Goal: Information Seeking & Learning: Learn about a topic

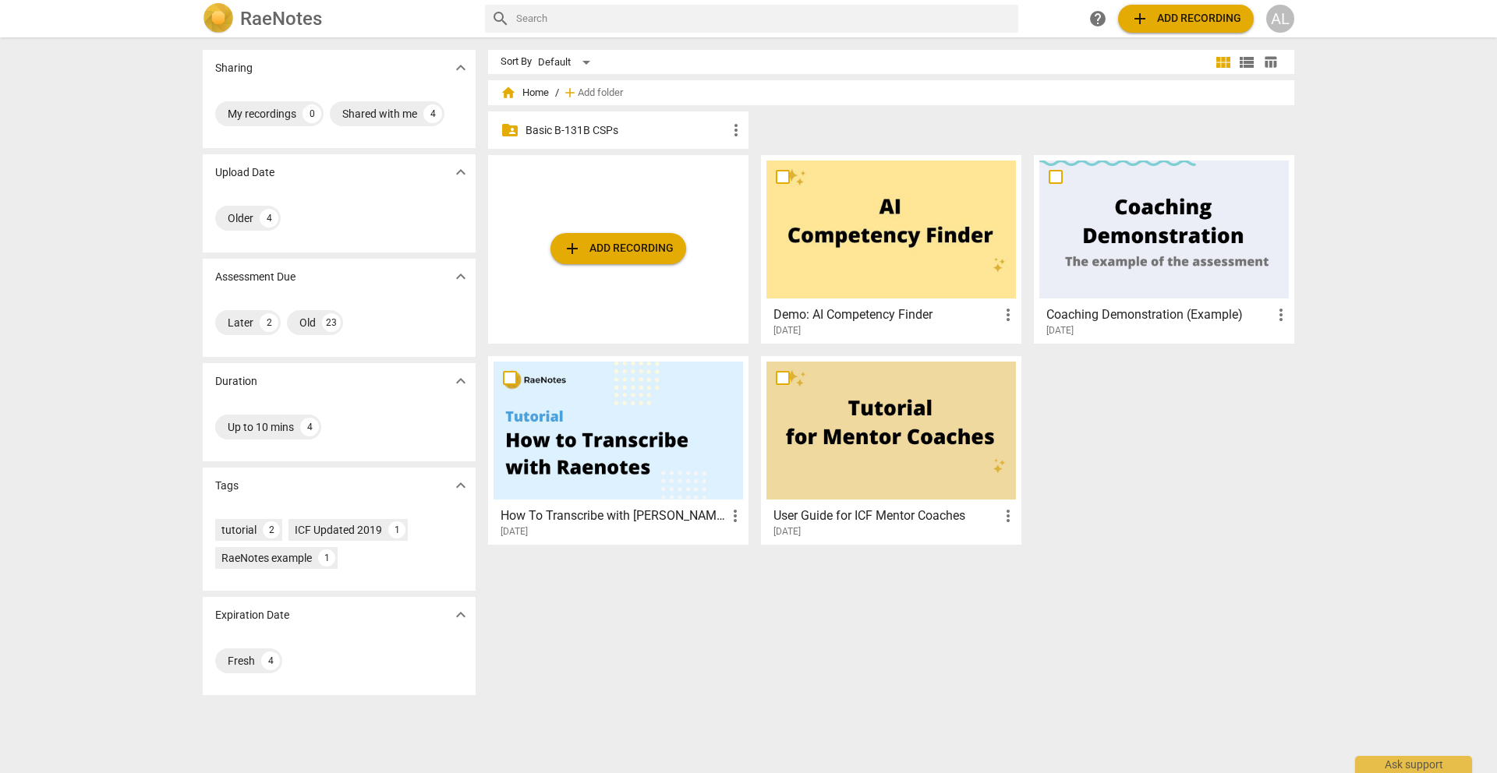
click at [695, 130] on p "Basic B-131B CSPs" at bounding box center [625, 130] width 201 height 16
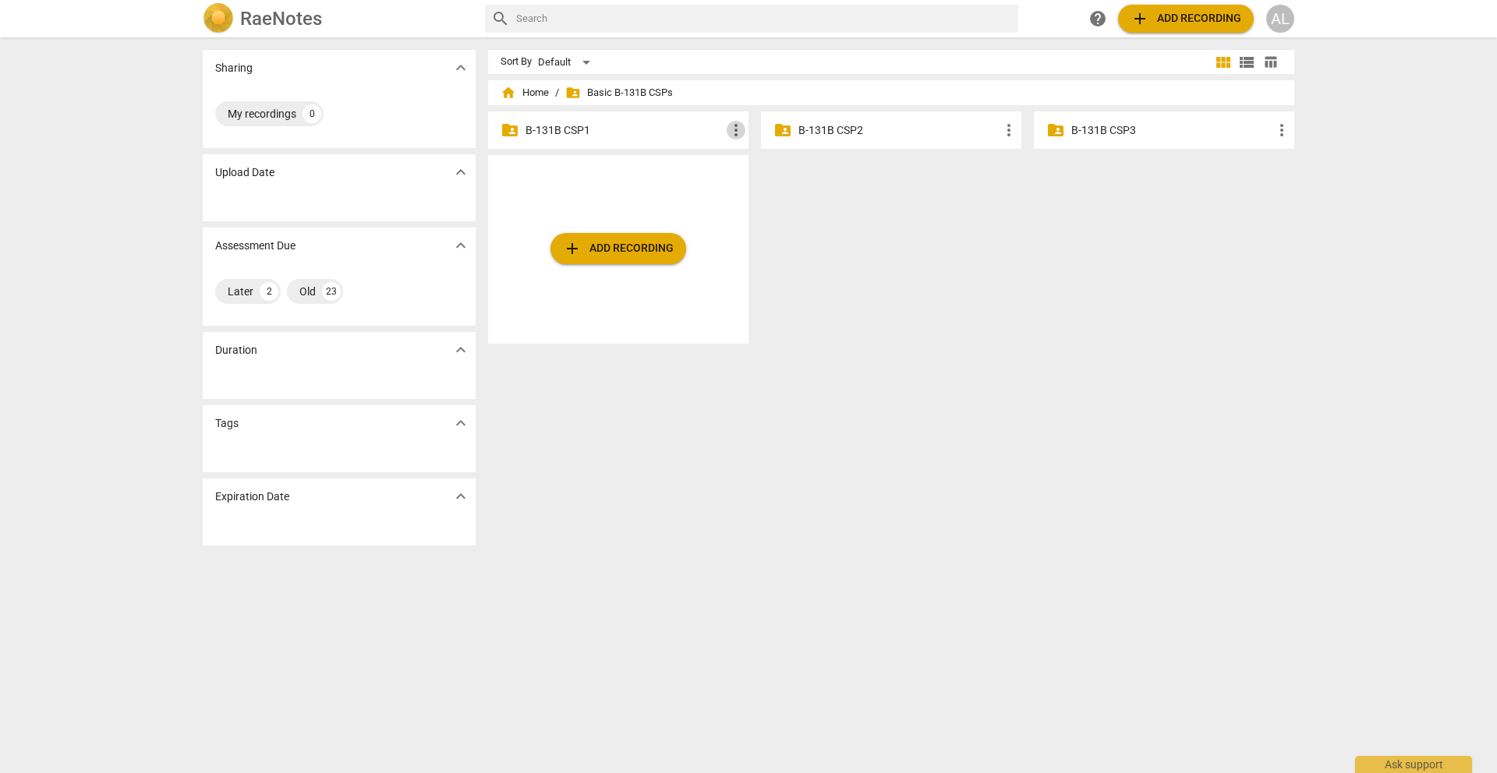
click at [734, 129] on span "more_vert" at bounding box center [736, 130] width 19 height 19
click at [639, 154] on div at bounding box center [748, 386] width 1497 height 773
click at [573, 126] on p "B-131B CSP1" at bounding box center [625, 130] width 201 height 16
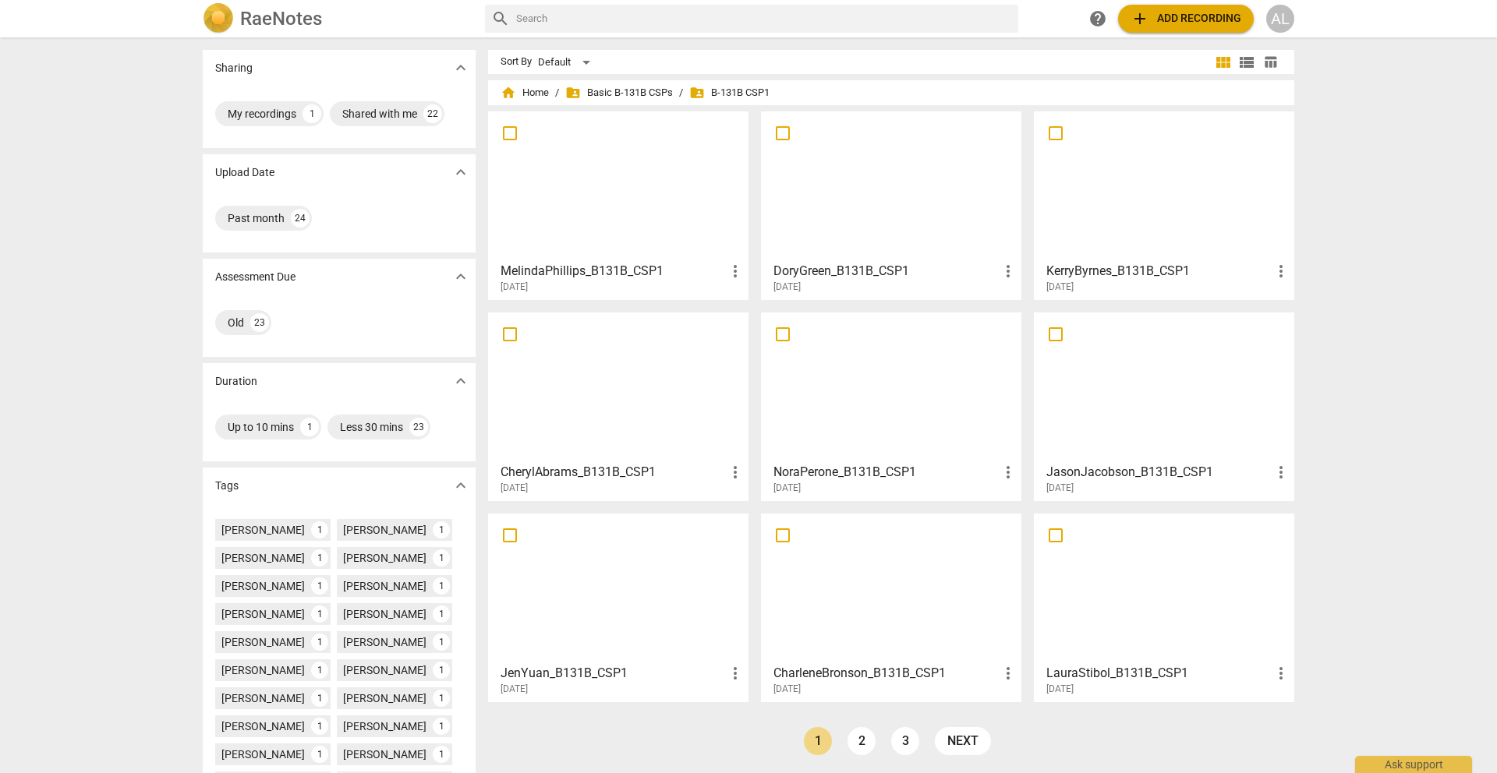
click at [659, 632] on div at bounding box center [618, 588] width 249 height 138
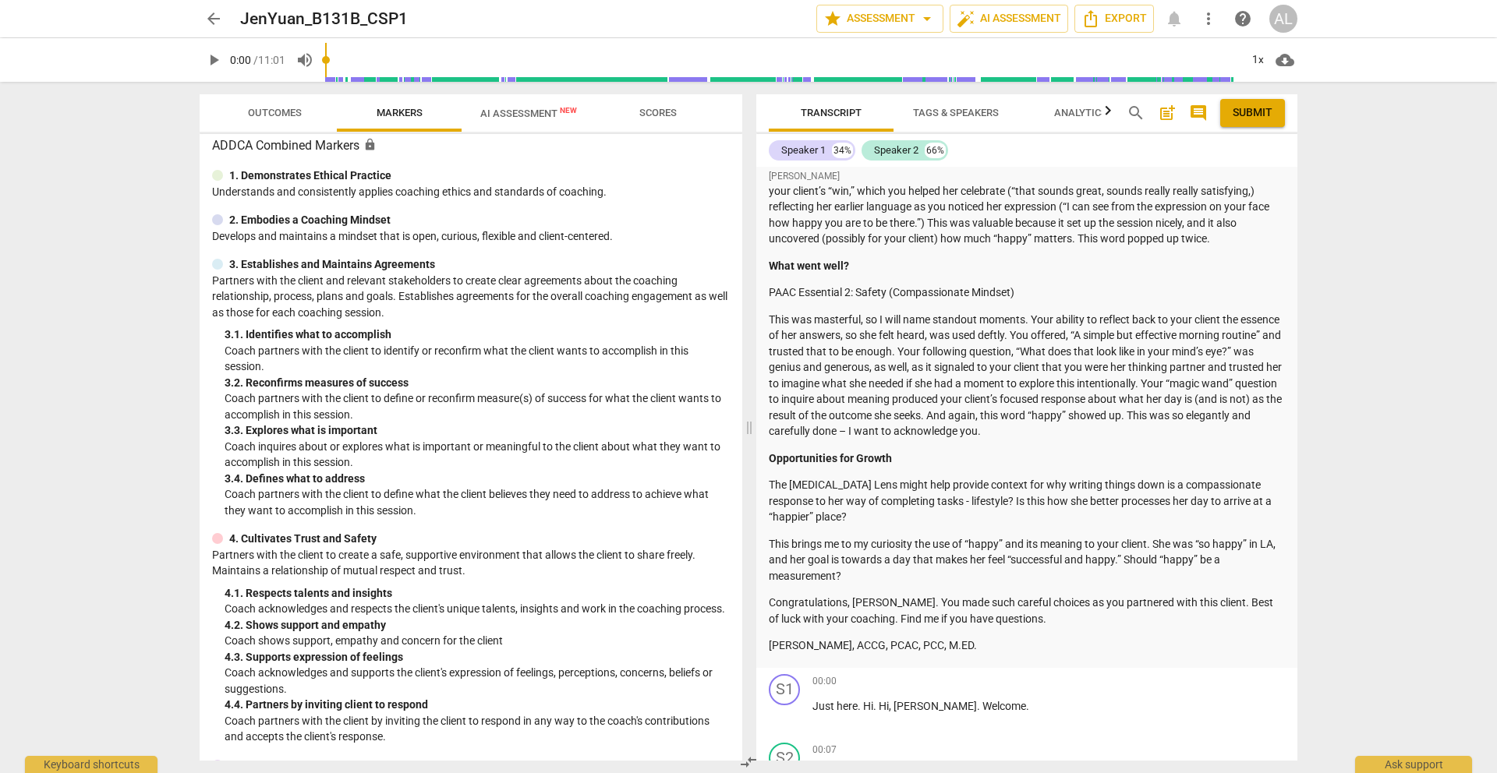
scroll to position [172, 0]
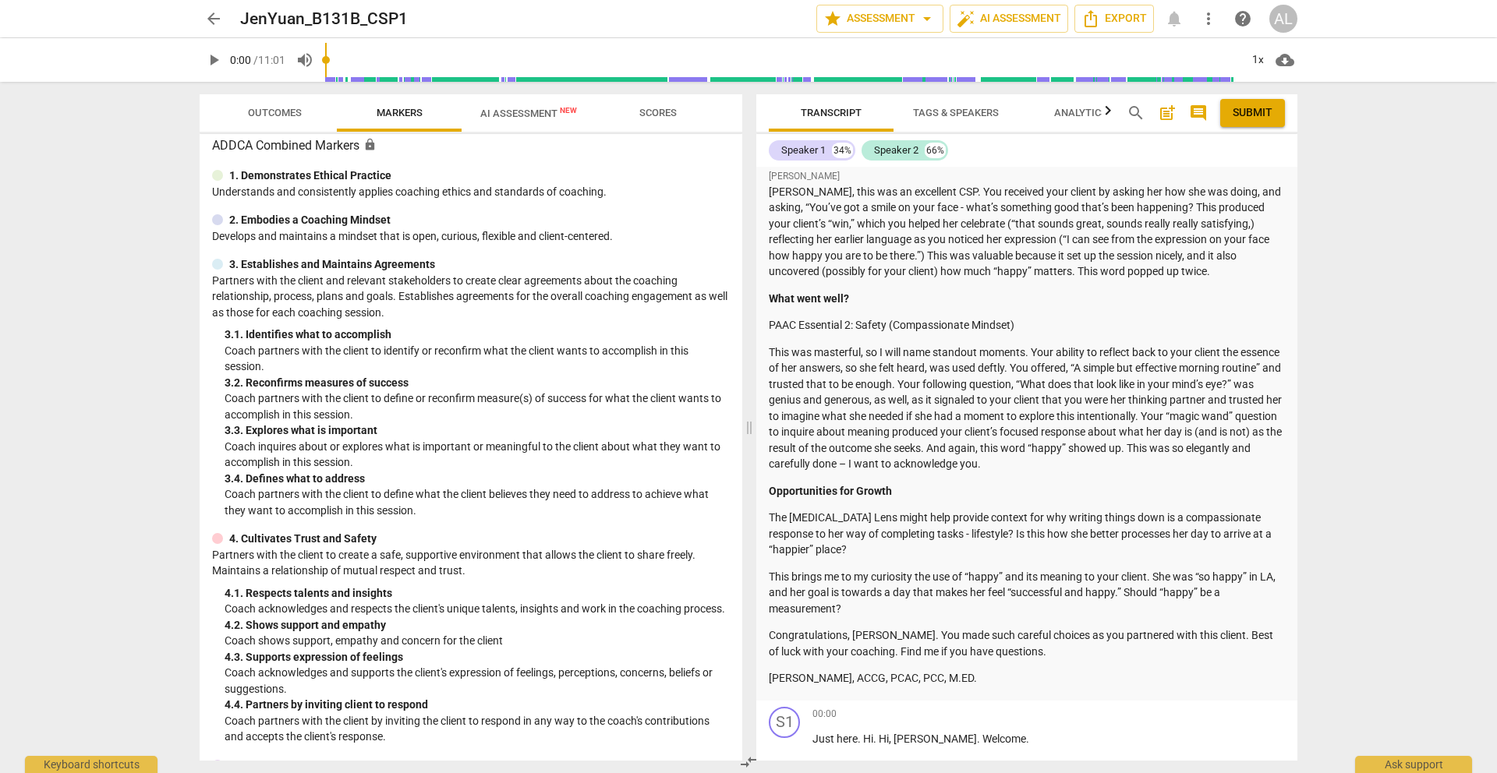
click at [215, 28] on button "arrow_back" at bounding box center [214, 19] width 28 height 28
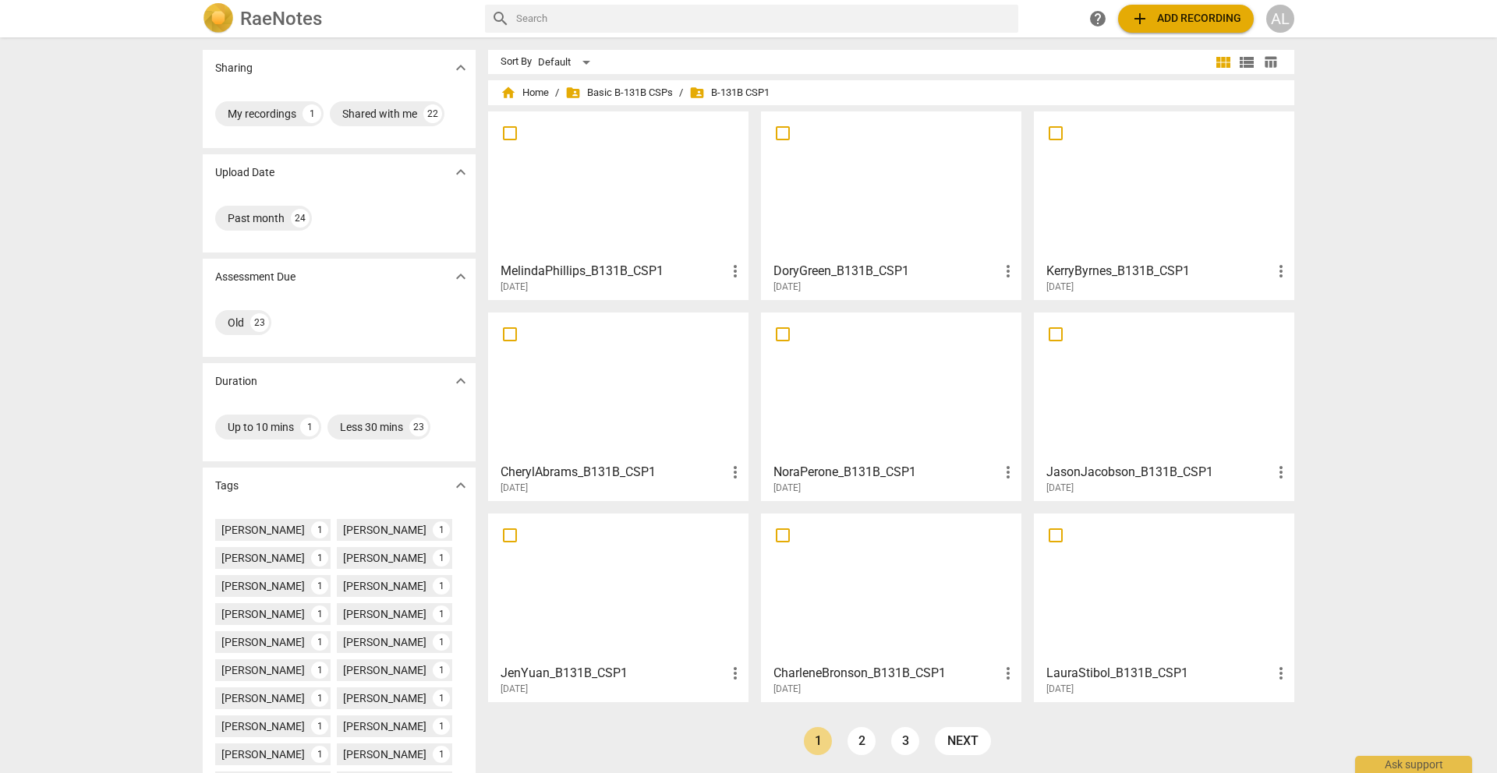
click at [841, 178] on div at bounding box center [890, 186] width 249 height 138
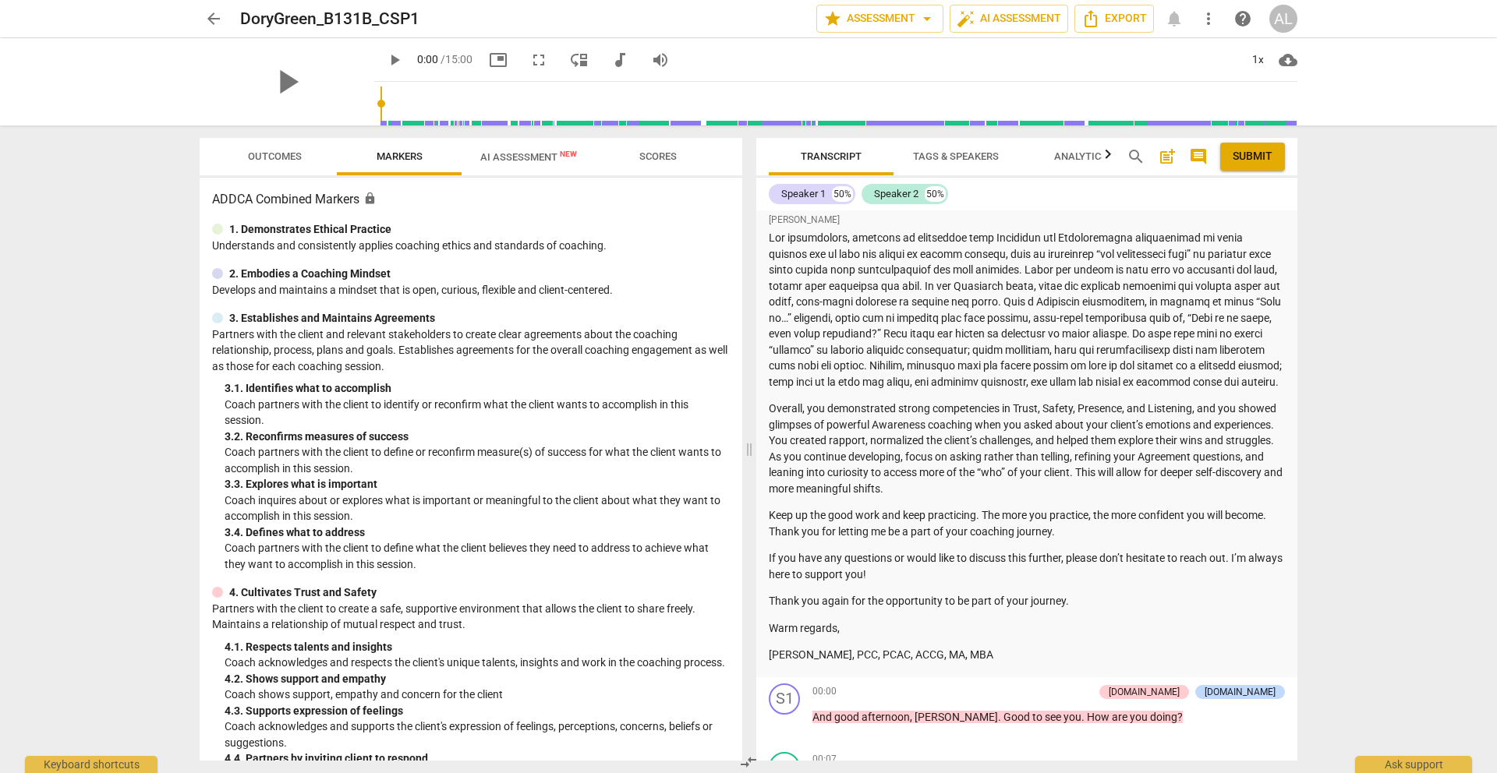
scroll to position [340, 0]
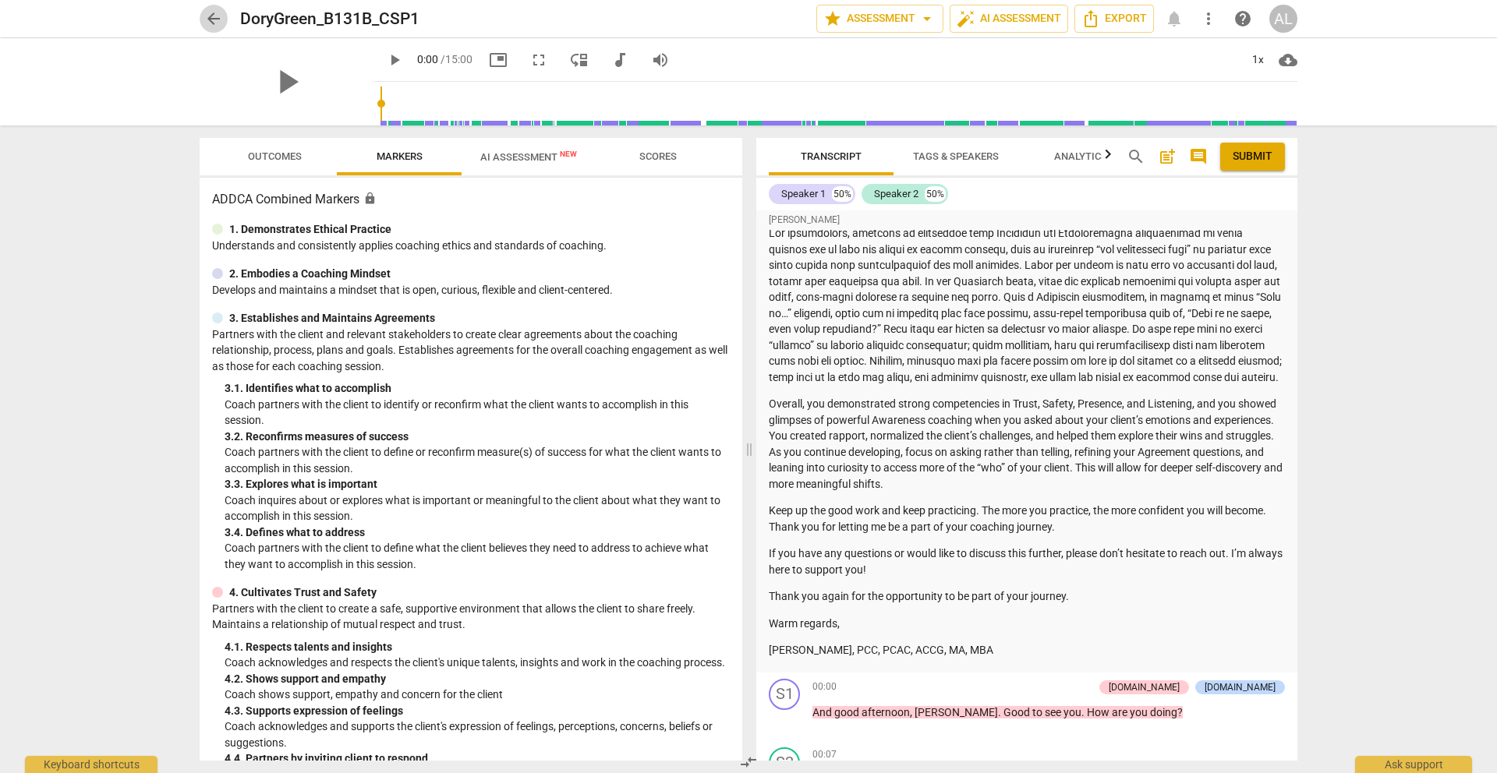
click at [207, 9] on span "arrow_back" at bounding box center [213, 18] width 19 height 19
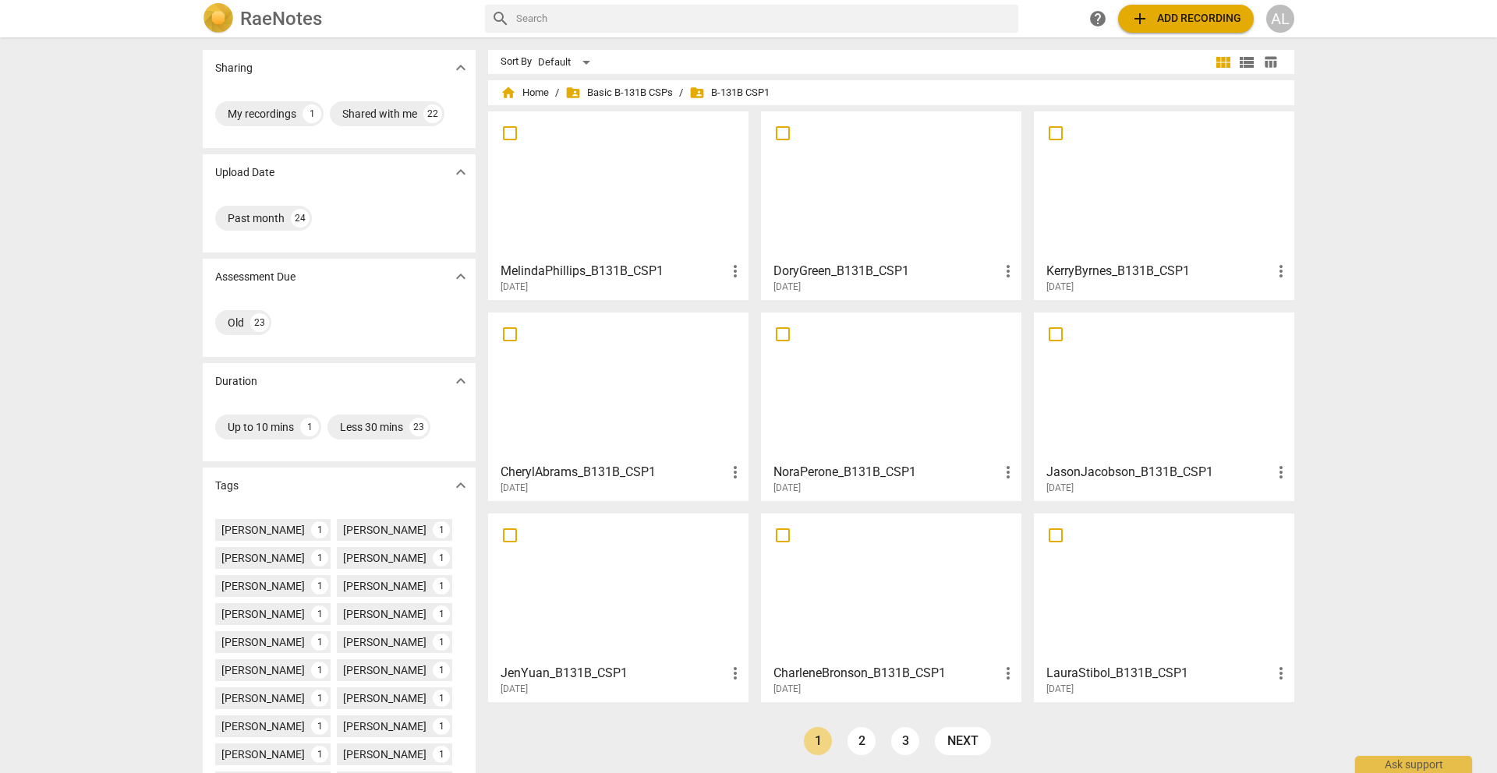
click at [1064, 597] on div at bounding box center [1163, 588] width 249 height 138
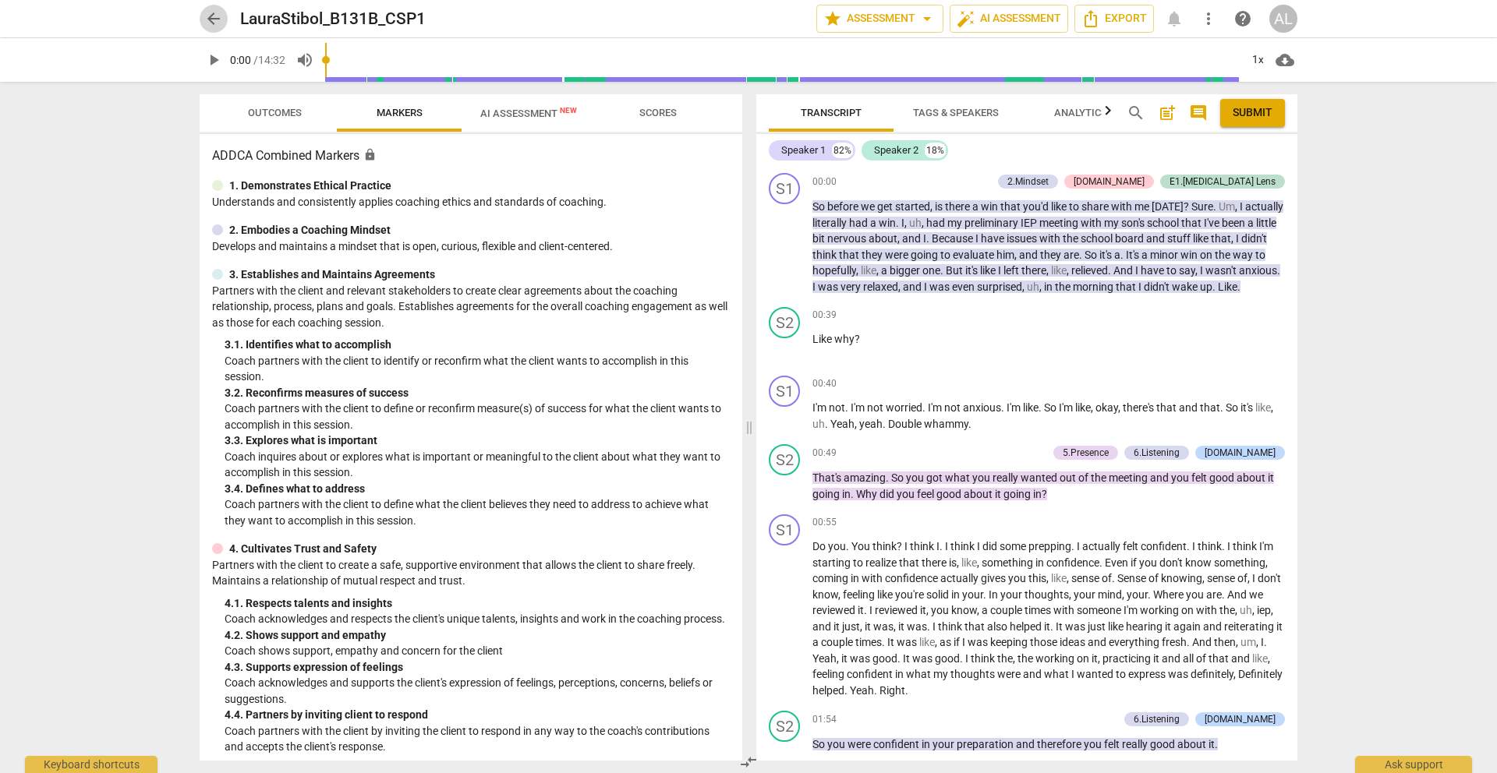
click at [213, 17] on span "arrow_back" at bounding box center [213, 18] width 19 height 19
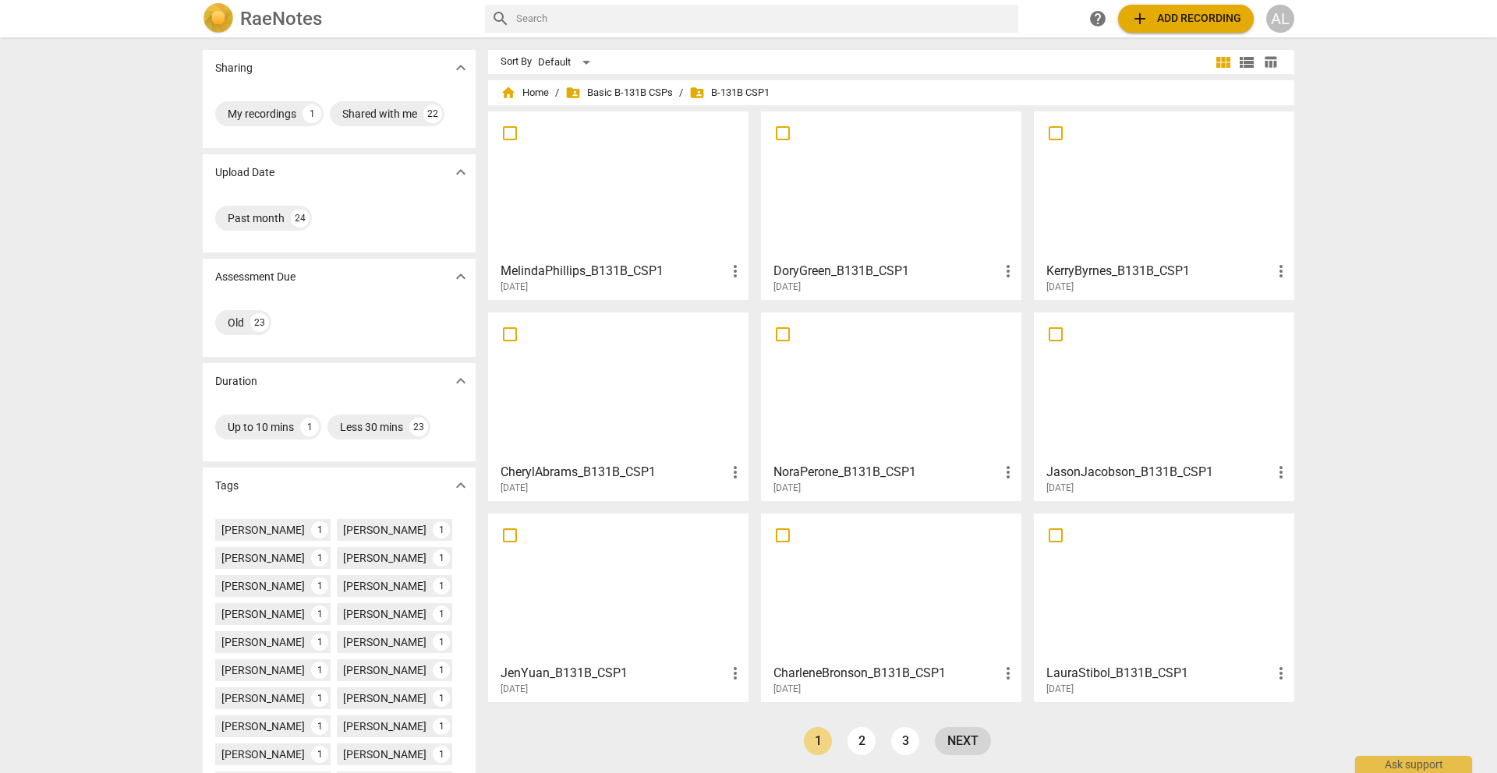
click at [961, 741] on link "next" at bounding box center [963, 741] width 56 height 28
click at [911, 605] on div at bounding box center [890, 588] width 249 height 138
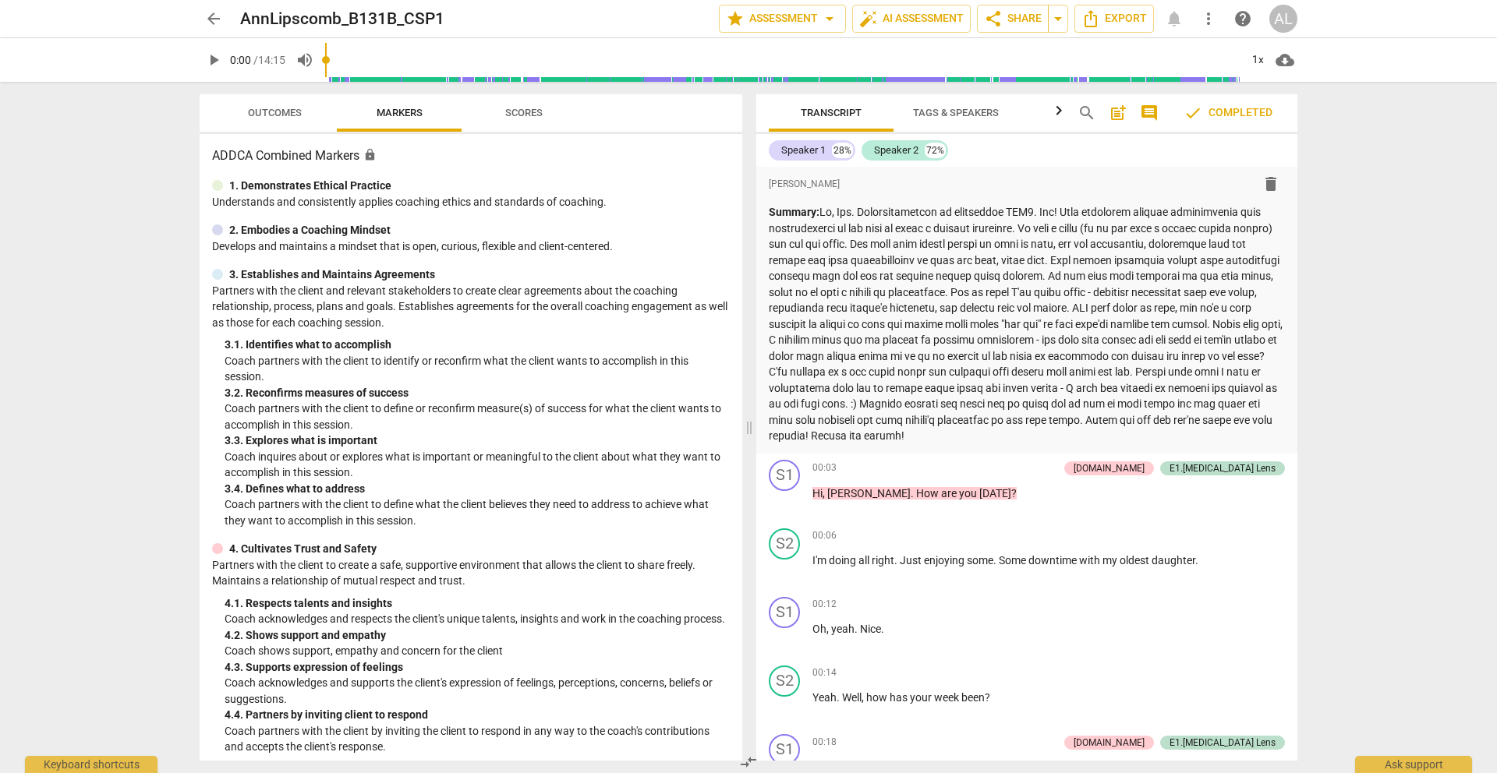
click at [214, 18] on span "arrow_back" at bounding box center [213, 18] width 19 height 19
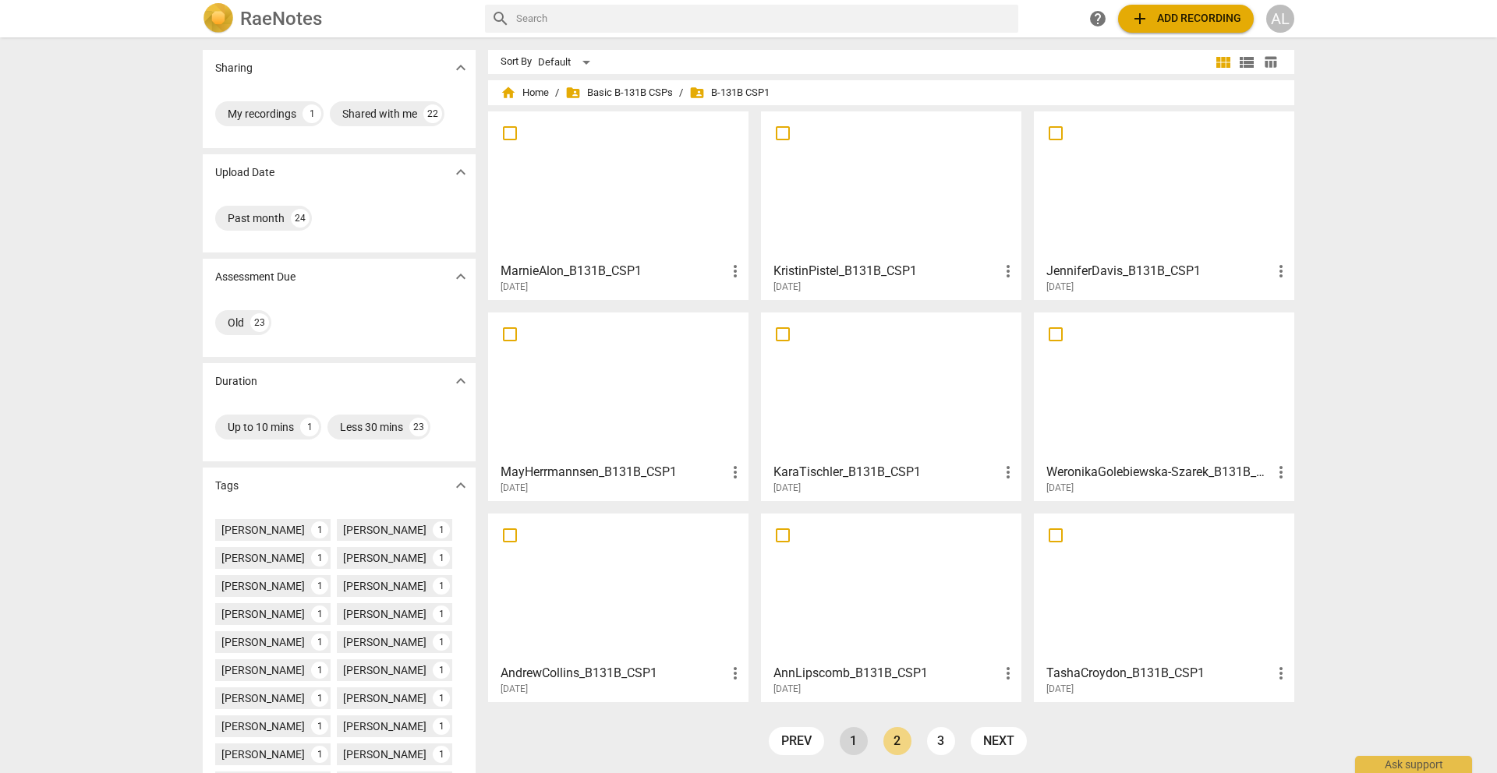
click at [863, 738] on link "1" at bounding box center [854, 741] width 28 height 28
click at [858, 615] on div at bounding box center [890, 588] width 249 height 138
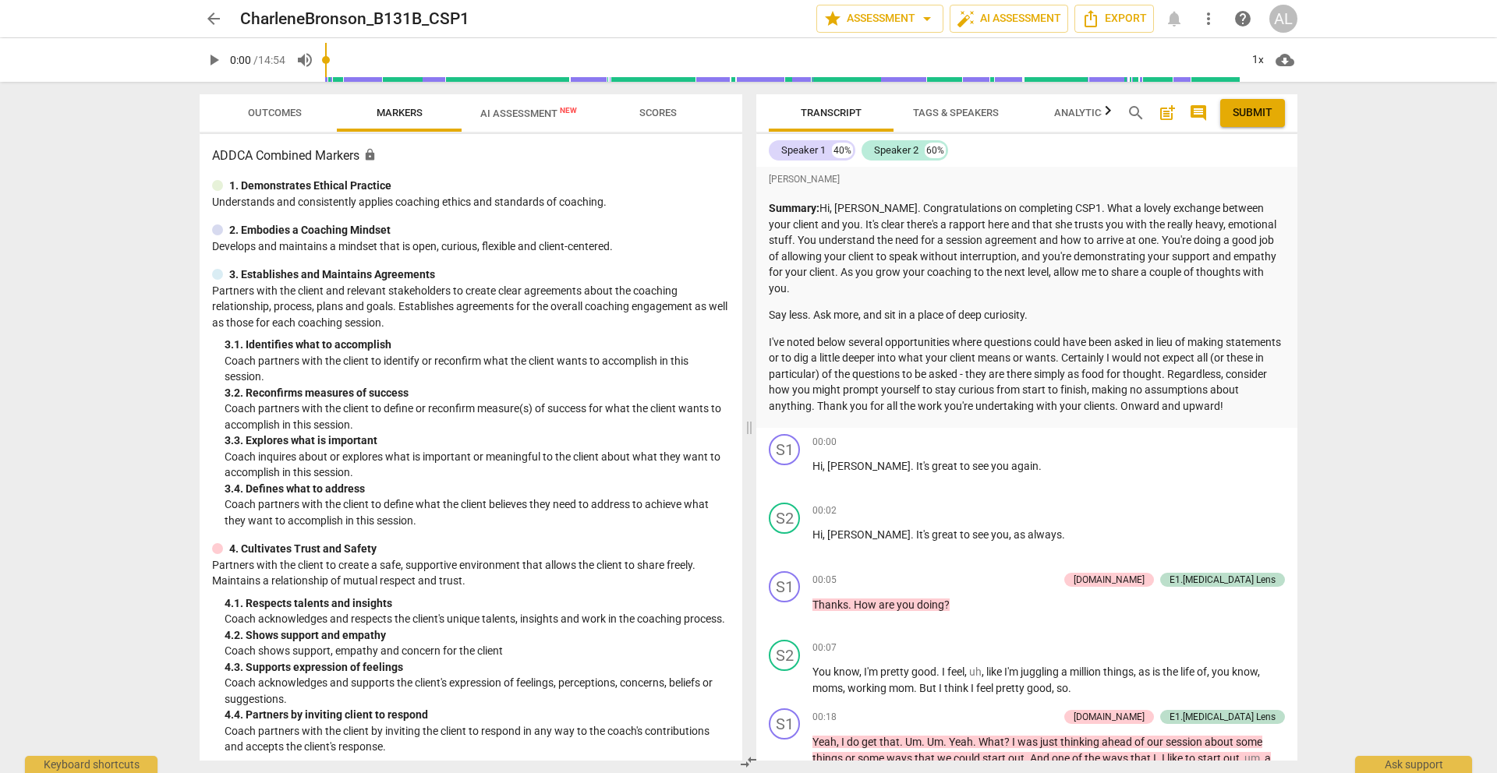
click at [214, 18] on span "arrow_back" at bounding box center [213, 18] width 19 height 19
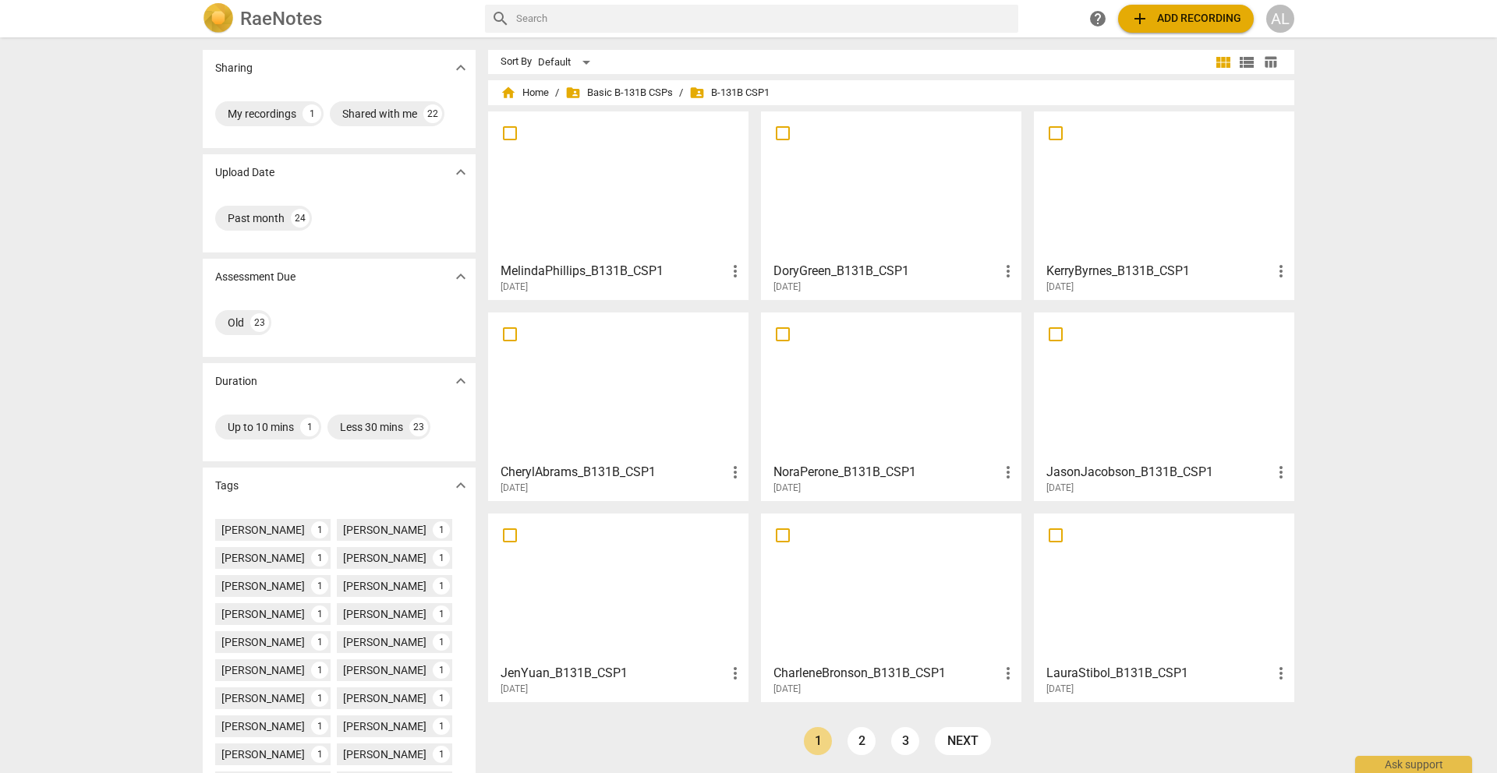
click at [1096, 209] on div at bounding box center [1163, 186] width 249 height 138
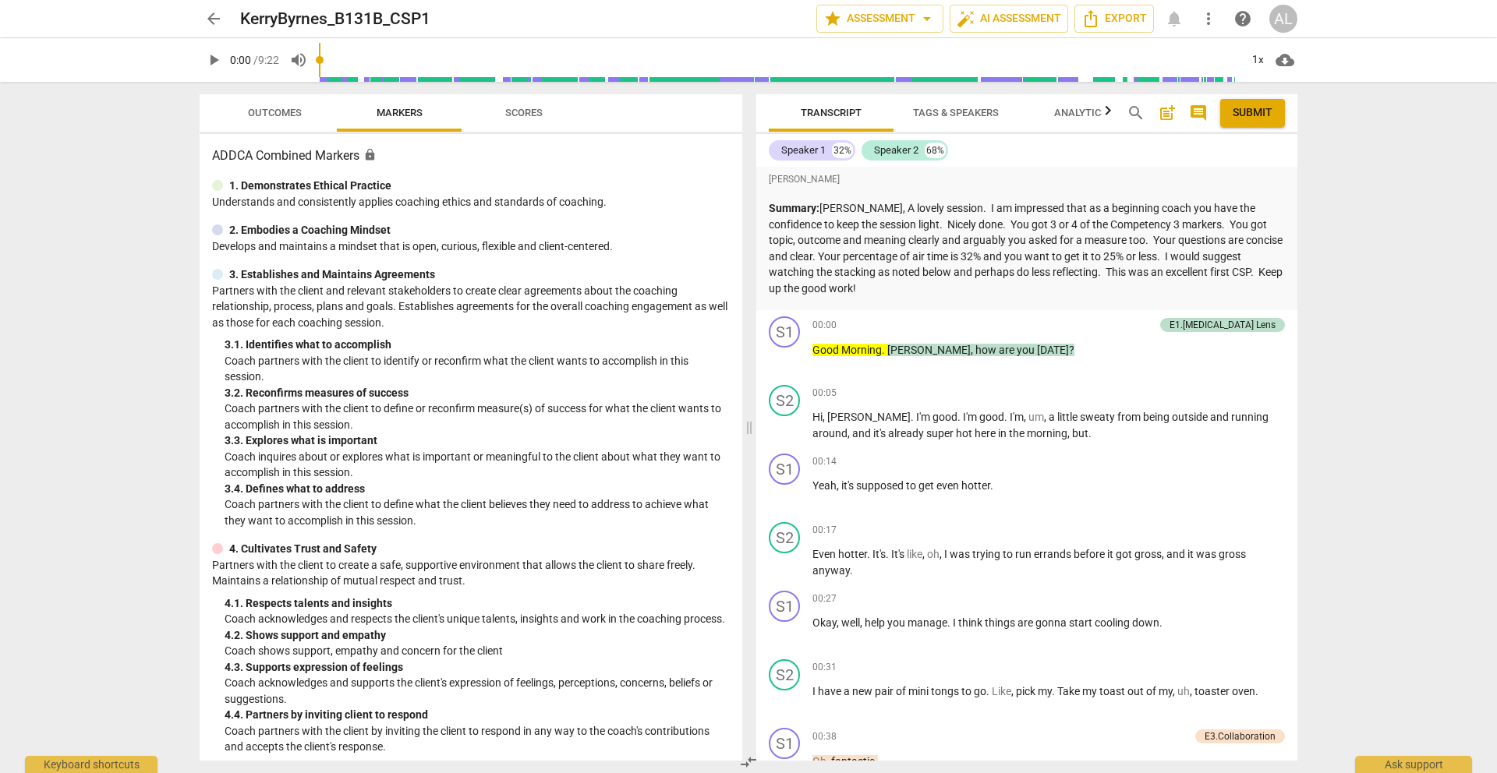
click at [215, 14] on span "arrow_back" at bounding box center [213, 18] width 19 height 19
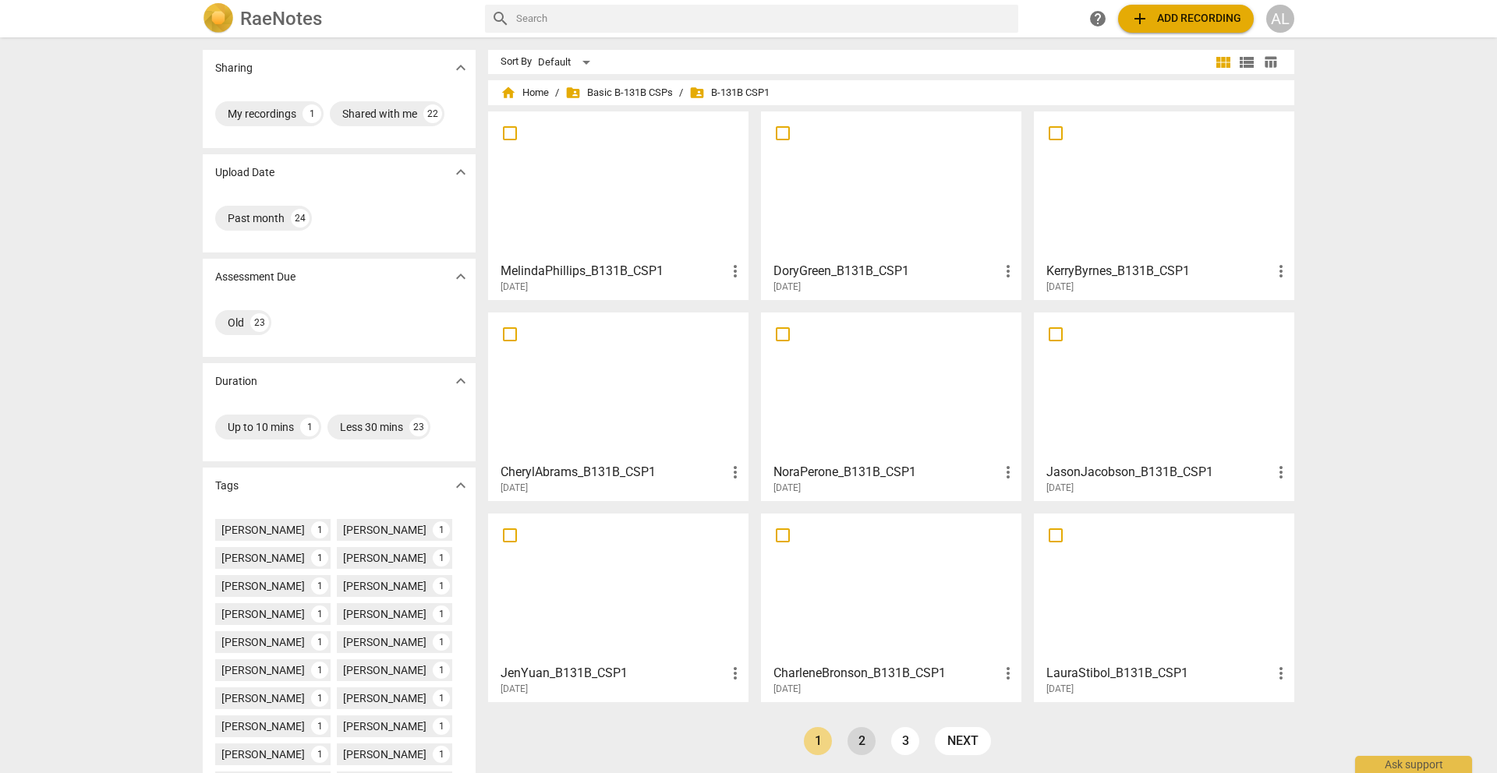
click at [854, 745] on link "2" at bounding box center [862, 741] width 28 height 28
click at [840, 586] on div at bounding box center [890, 588] width 249 height 138
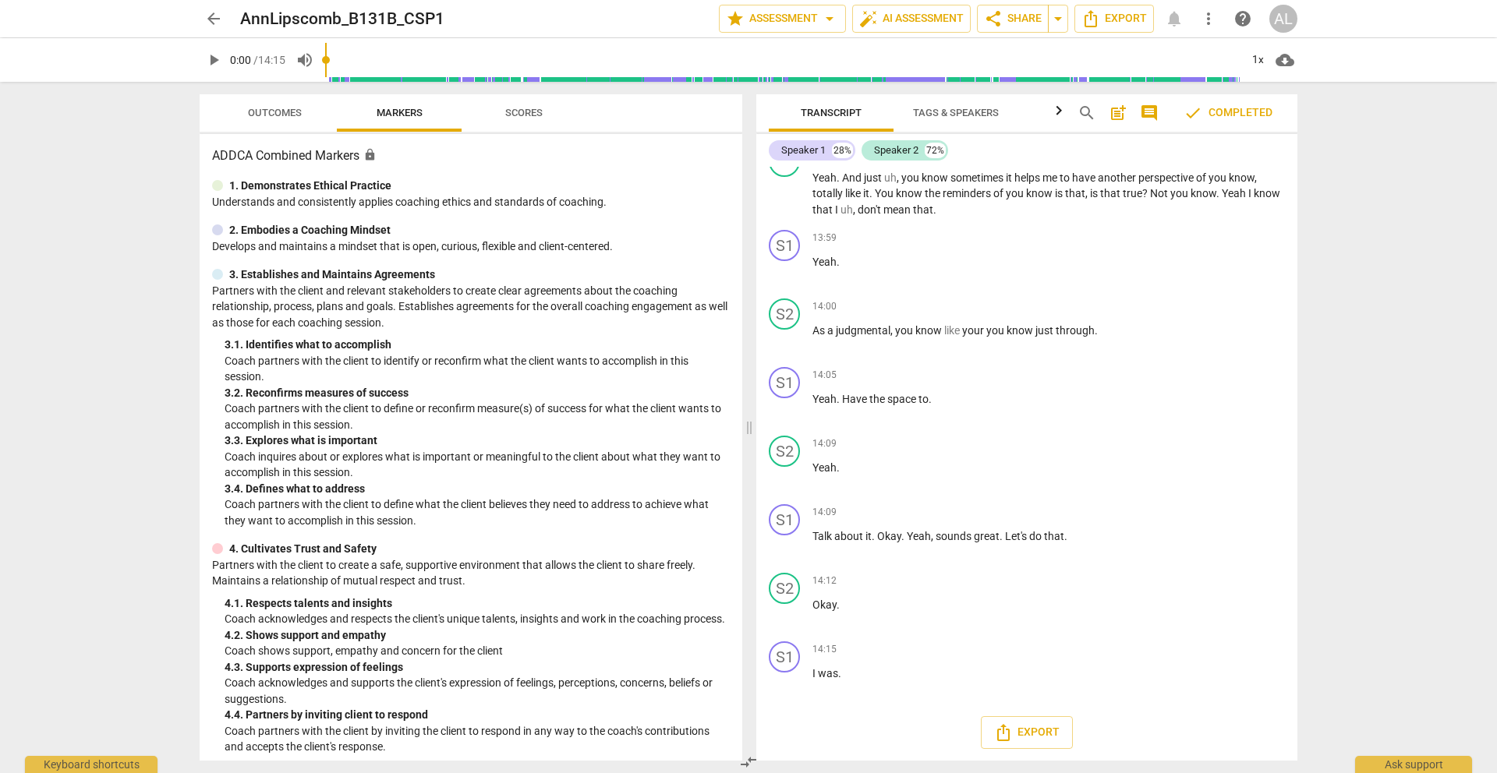
scroll to position [8035, 0]
click at [214, 16] on span "arrow_back" at bounding box center [213, 18] width 19 height 19
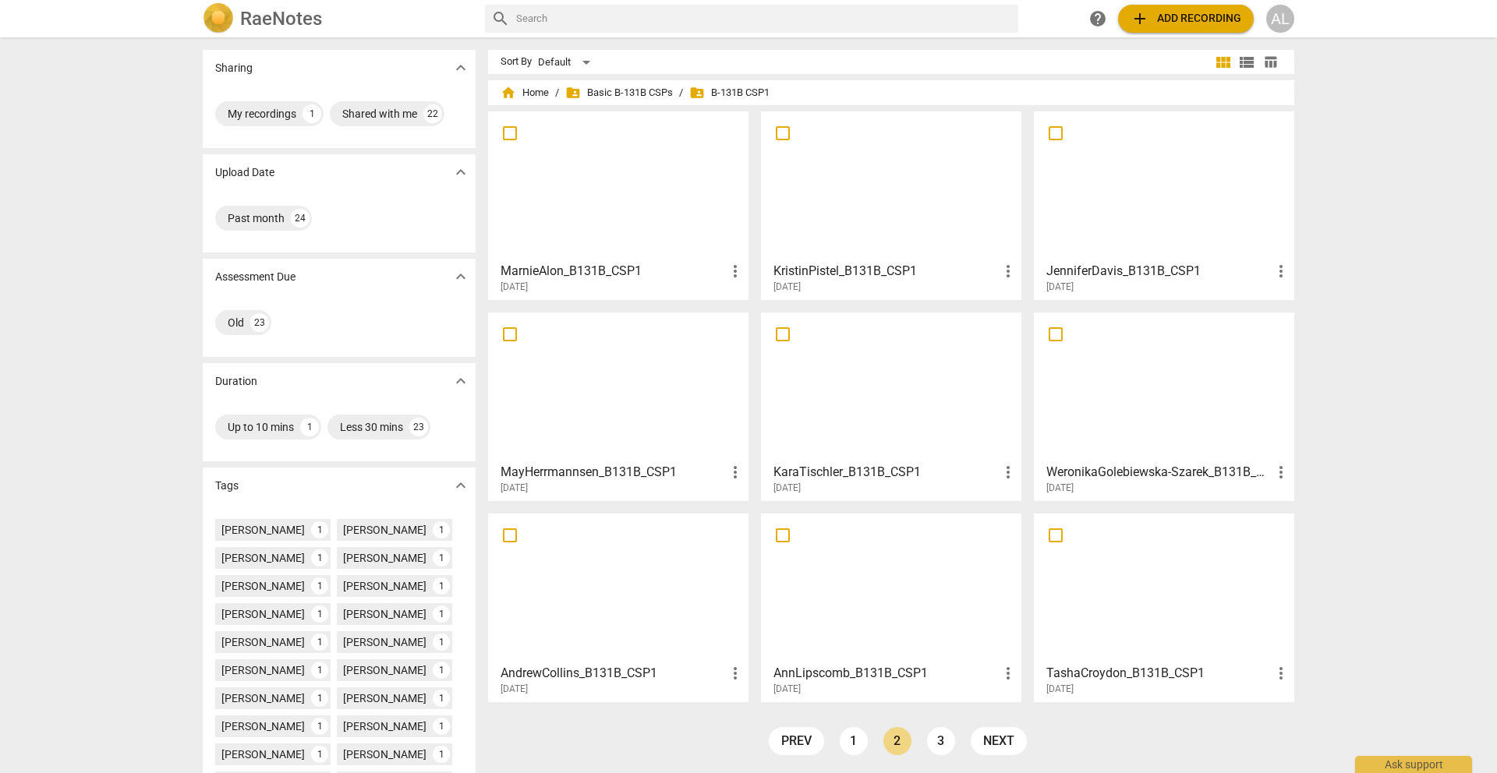
click at [1147, 613] on div at bounding box center [1163, 588] width 249 height 138
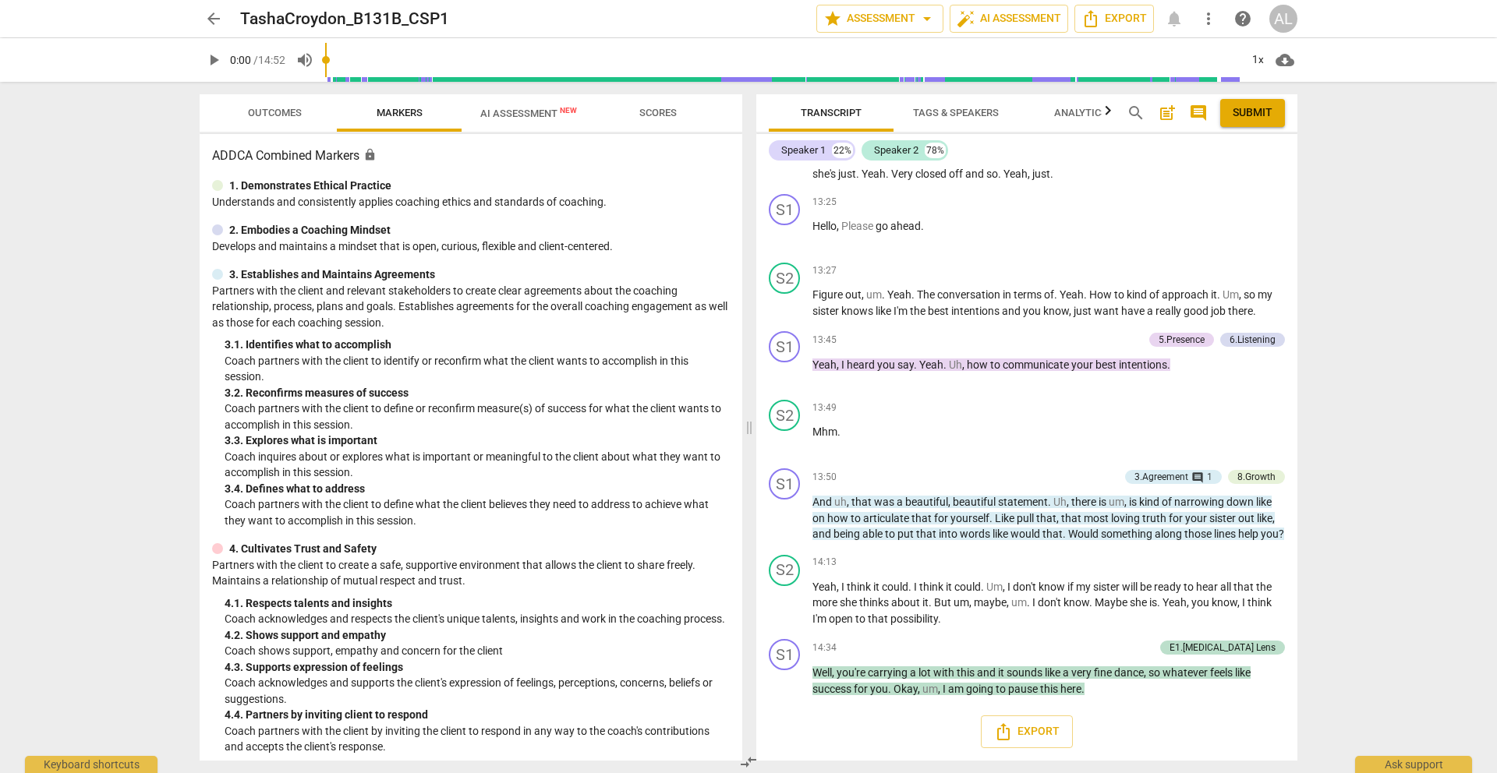
scroll to position [4082, 0]
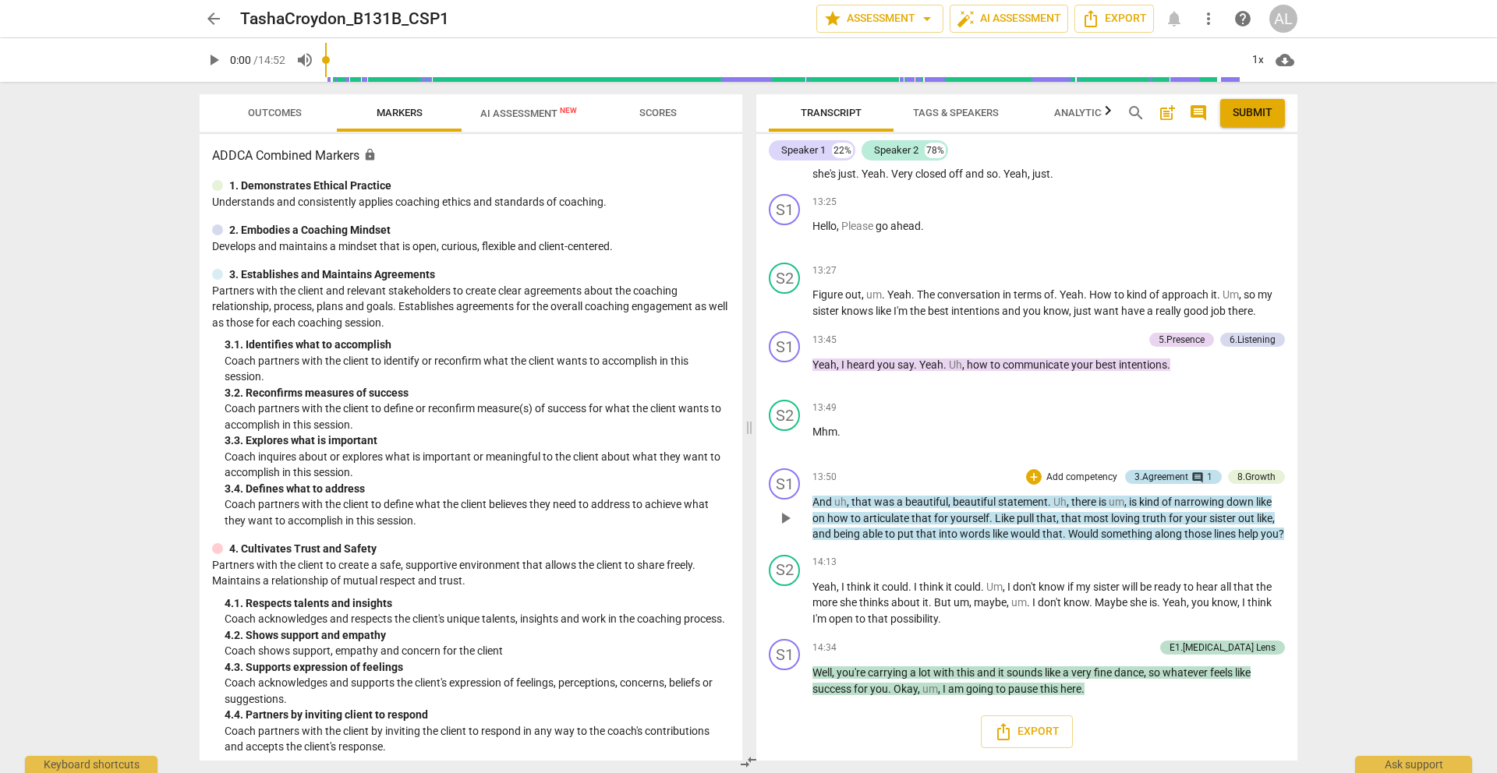
click at [1191, 472] on span "comment" at bounding box center [1197, 478] width 12 height 12
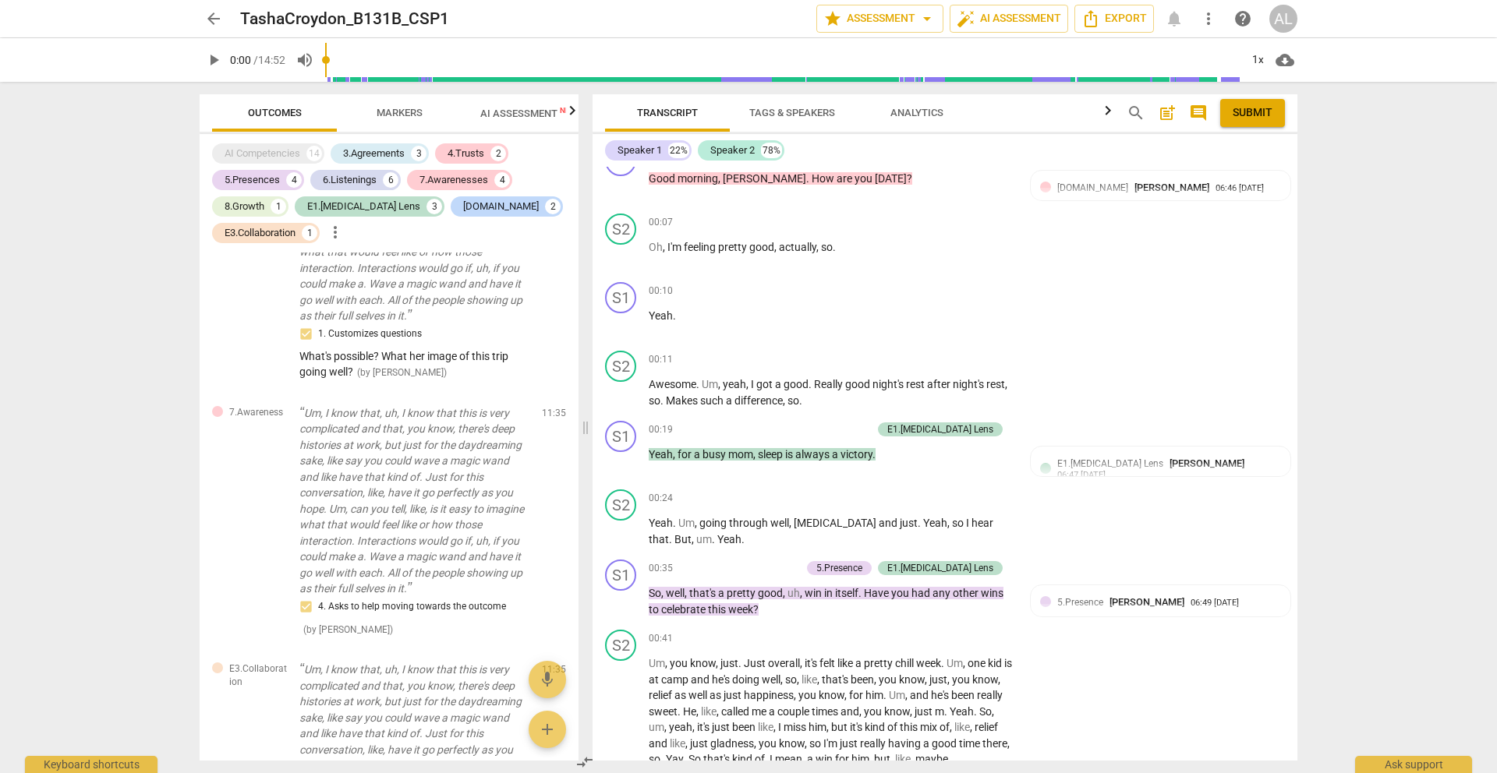
scroll to position [0, 0]
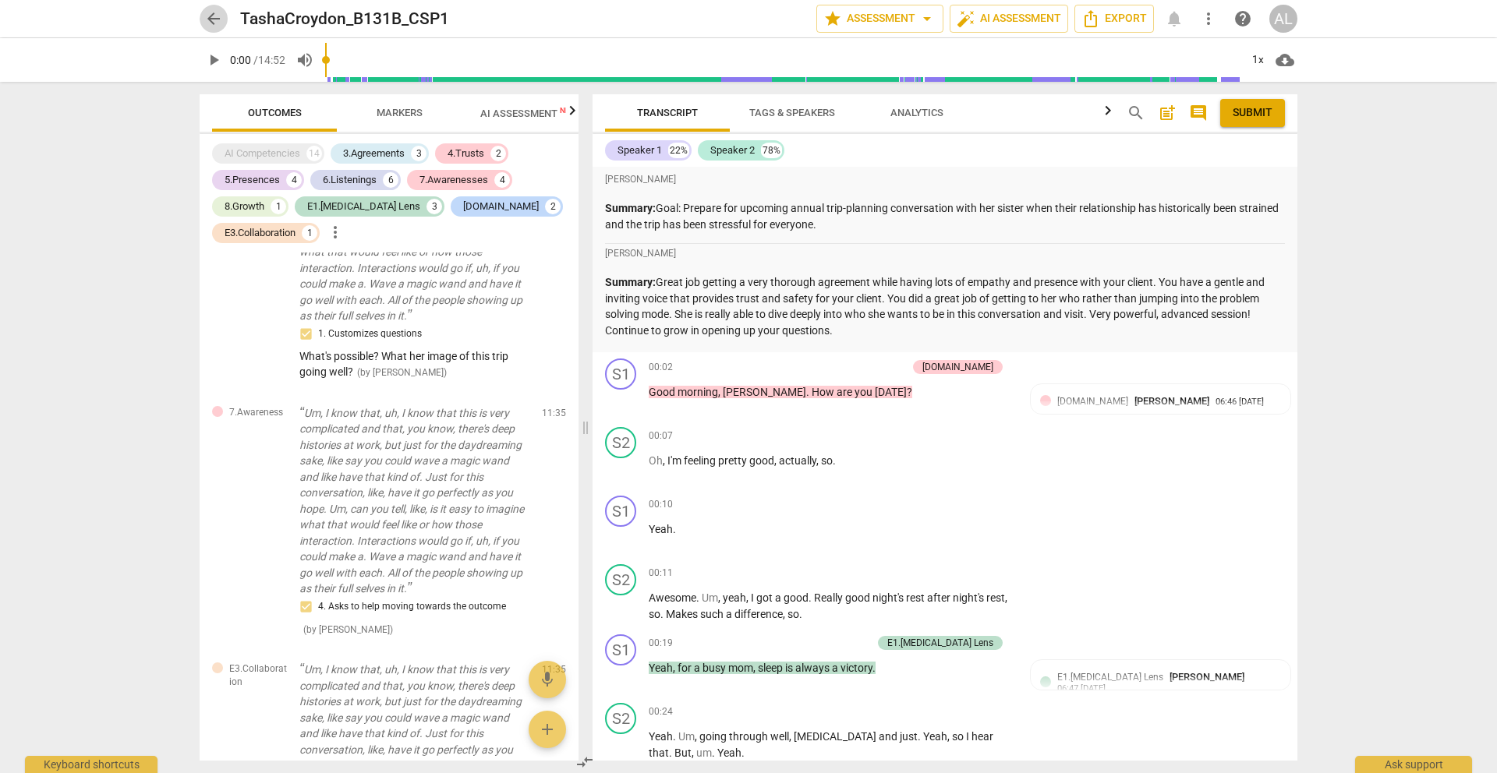
click at [207, 18] on span "arrow_back" at bounding box center [213, 18] width 19 height 19
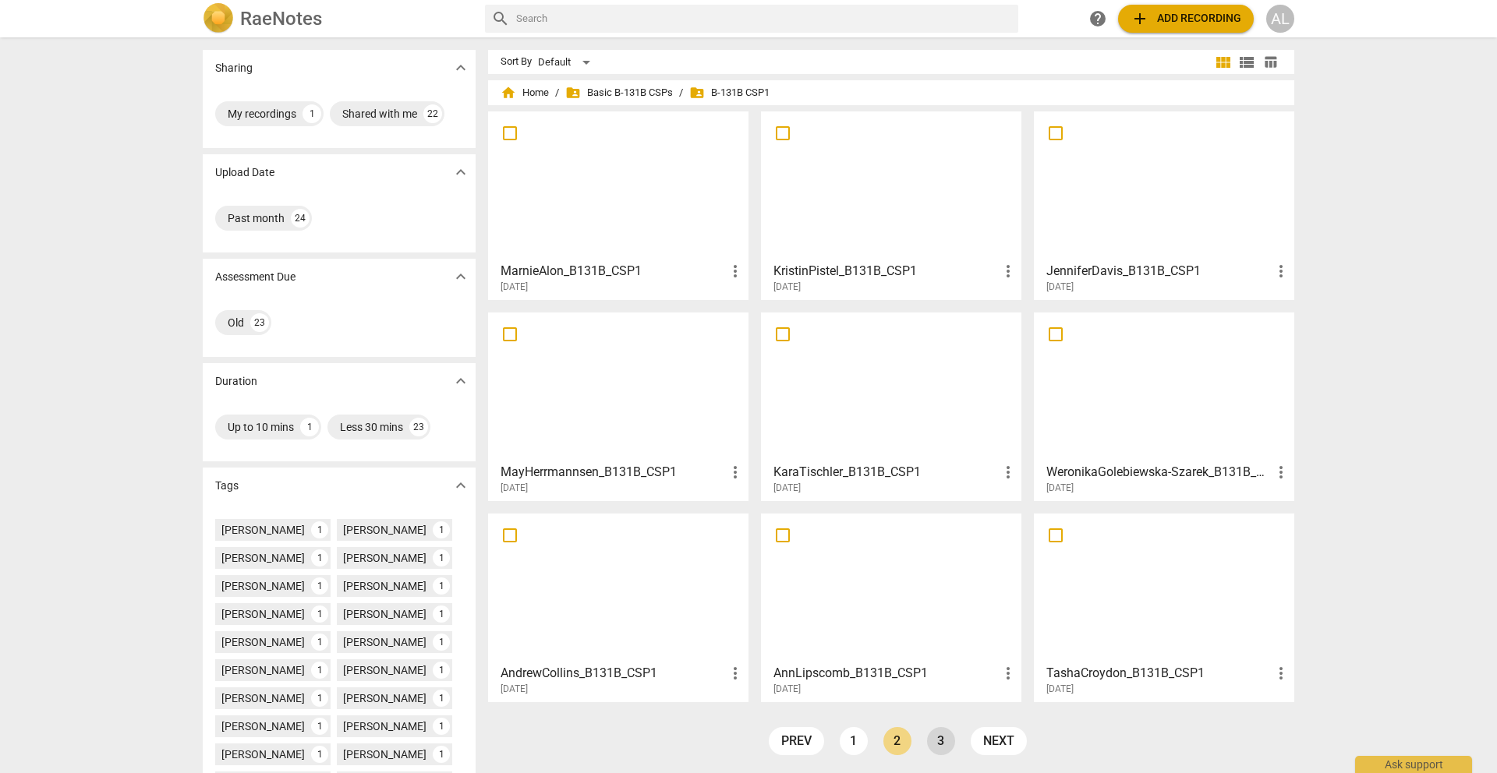
click at [942, 743] on link "3" at bounding box center [941, 741] width 28 height 28
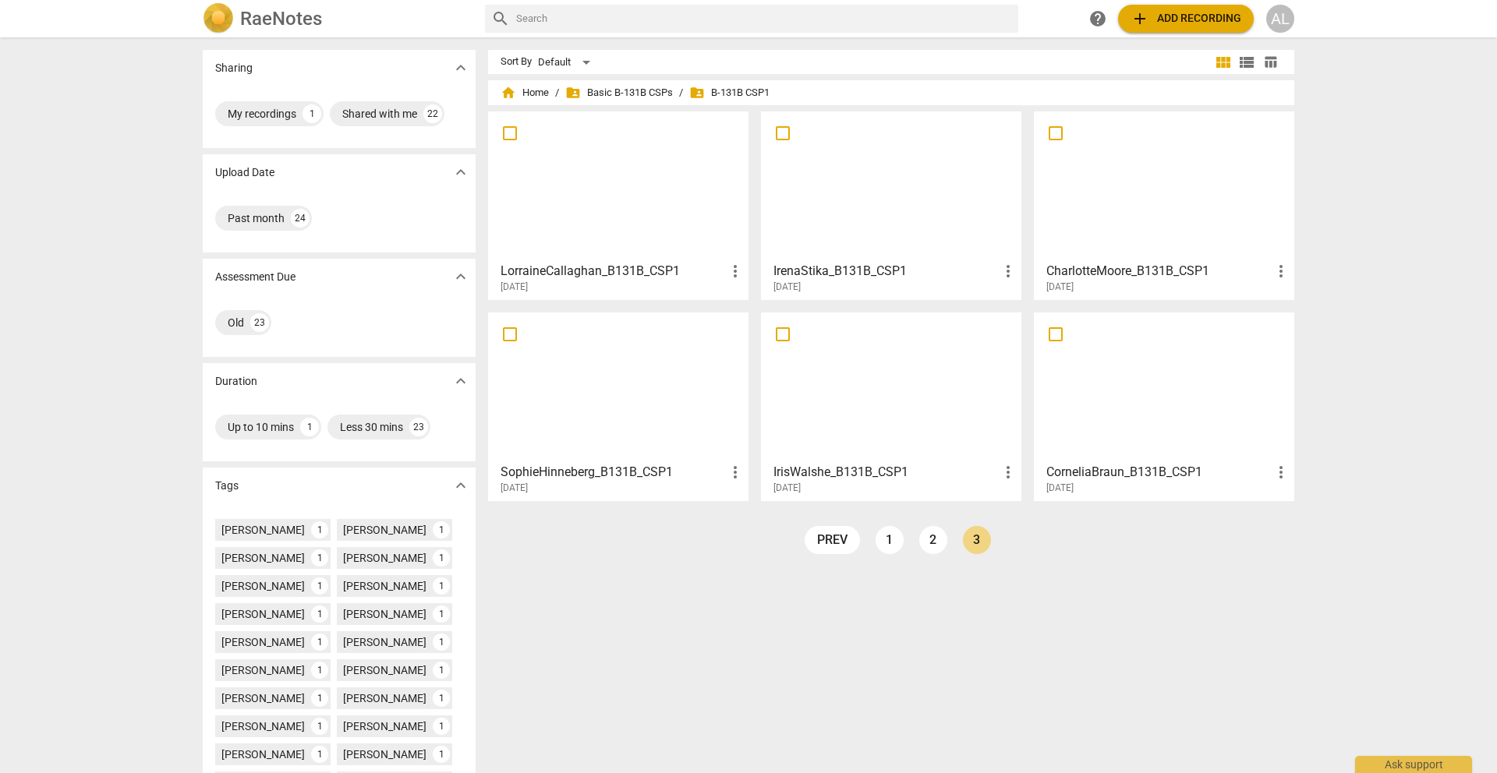
click at [1138, 226] on div at bounding box center [1163, 186] width 249 height 138
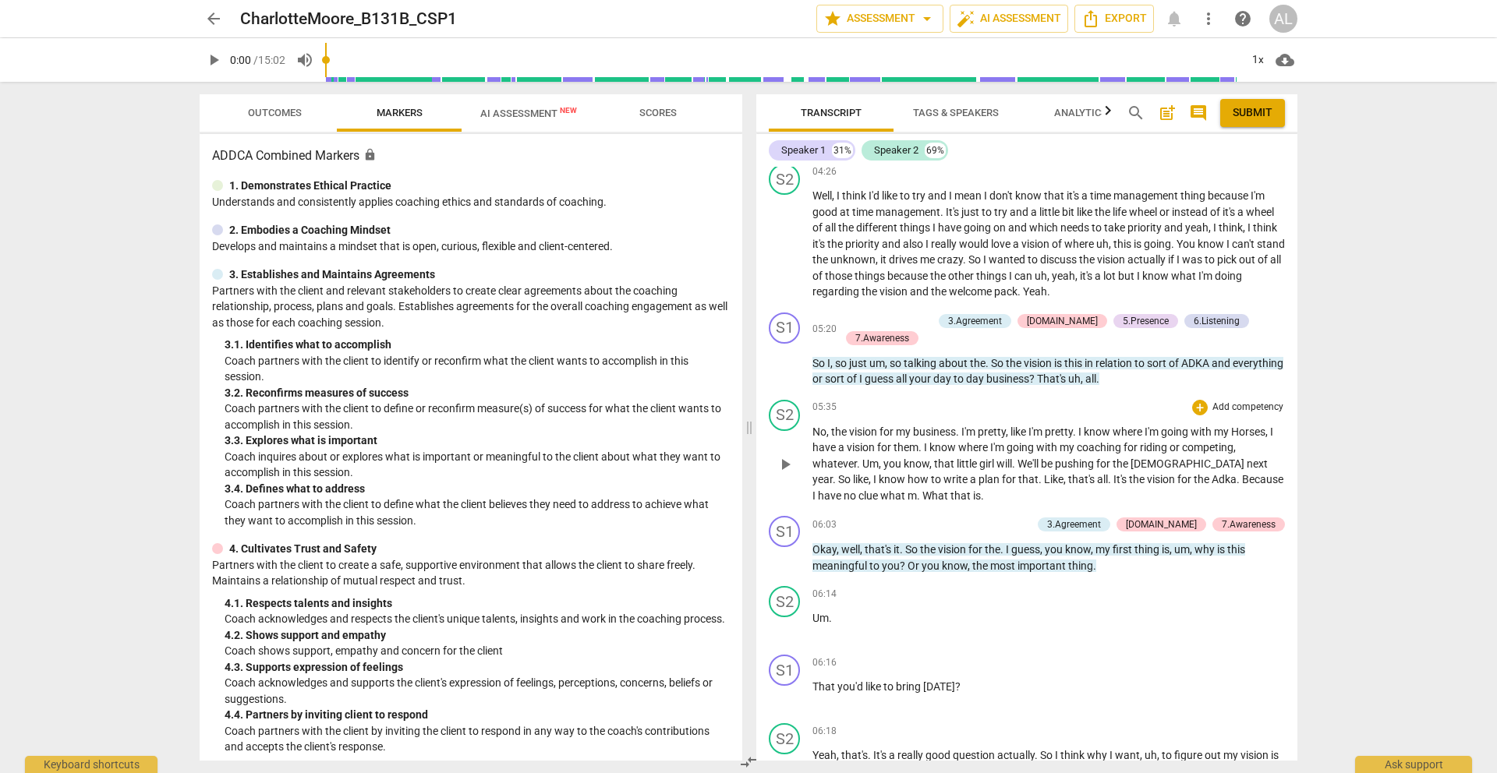
scroll to position [1470, 0]
click at [784, 353] on span "play_arrow" at bounding box center [785, 362] width 19 height 19
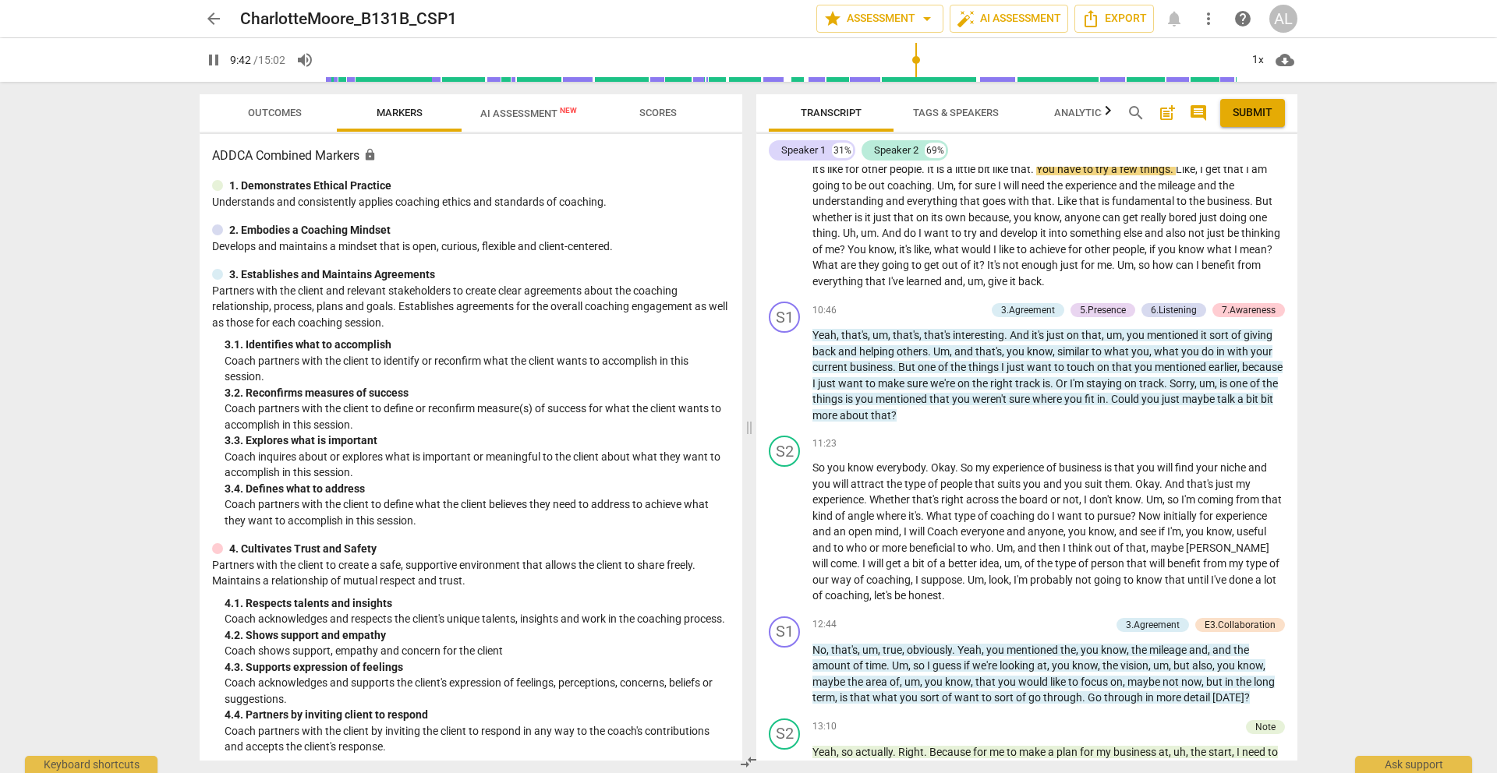
scroll to position [2924, 0]
click at [785, 373] on span "pause" at bounding box center [785, 375] width 19 height 19
click at [785, 373] on span "play_arrow" at bounding box center [785, 375] width 19 height 19
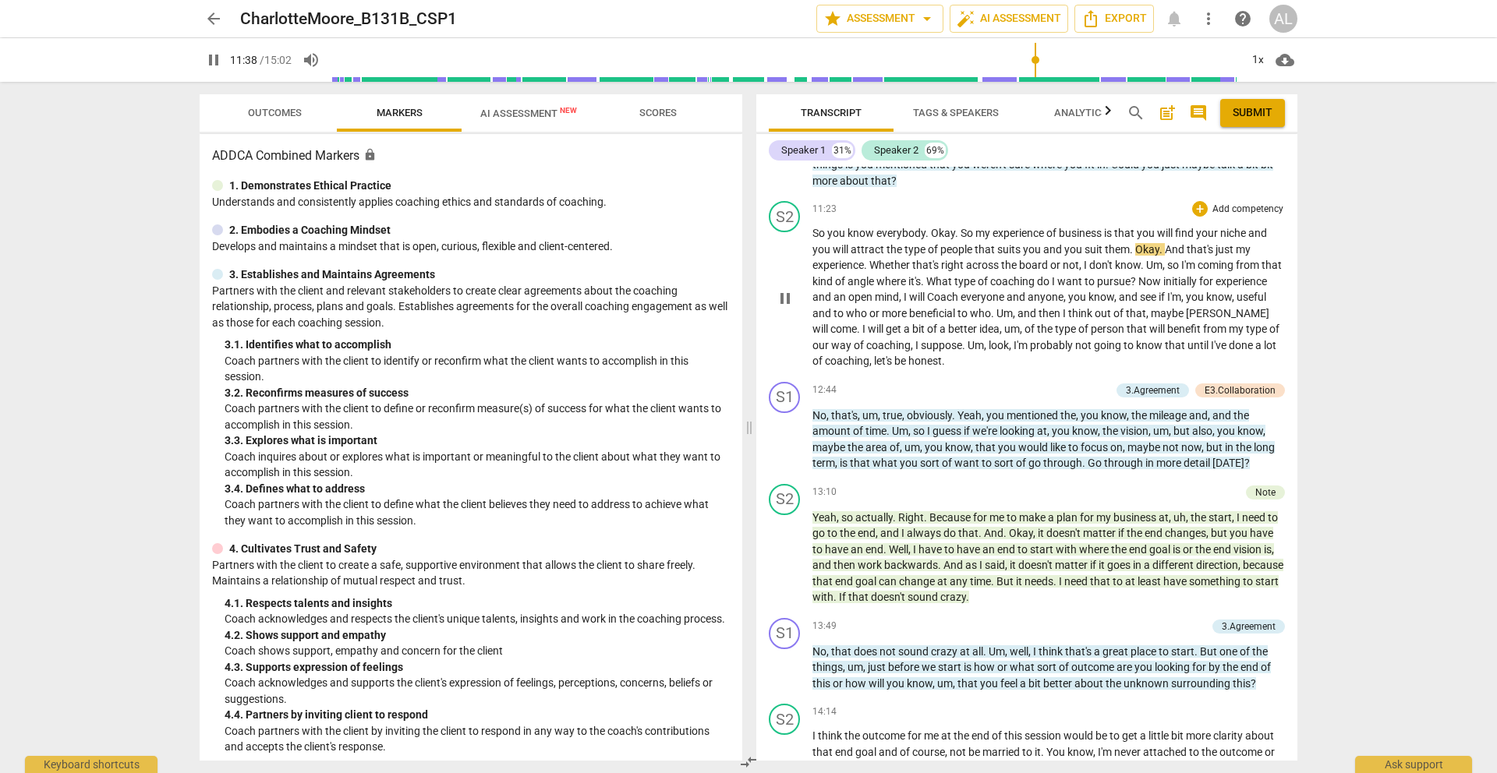
scroll to position [3158, 0]
click at [787, 432] on span "pause" at bounding box center [785, 439] width 19 height 19
click at [787, 432] on span "play_arrow" at bounding box center [785, 439] width 19 height 19
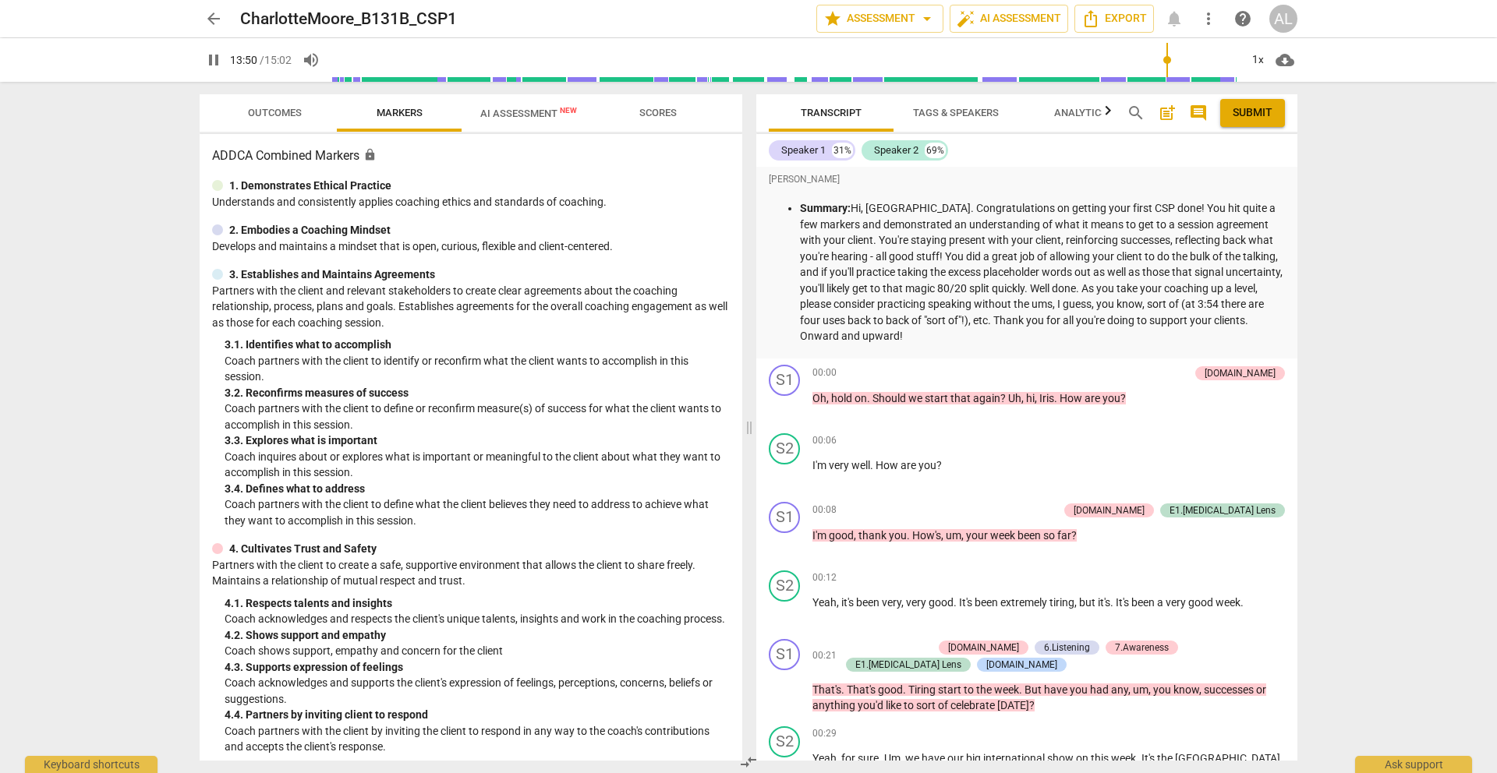
scroll to position [3406, 0]
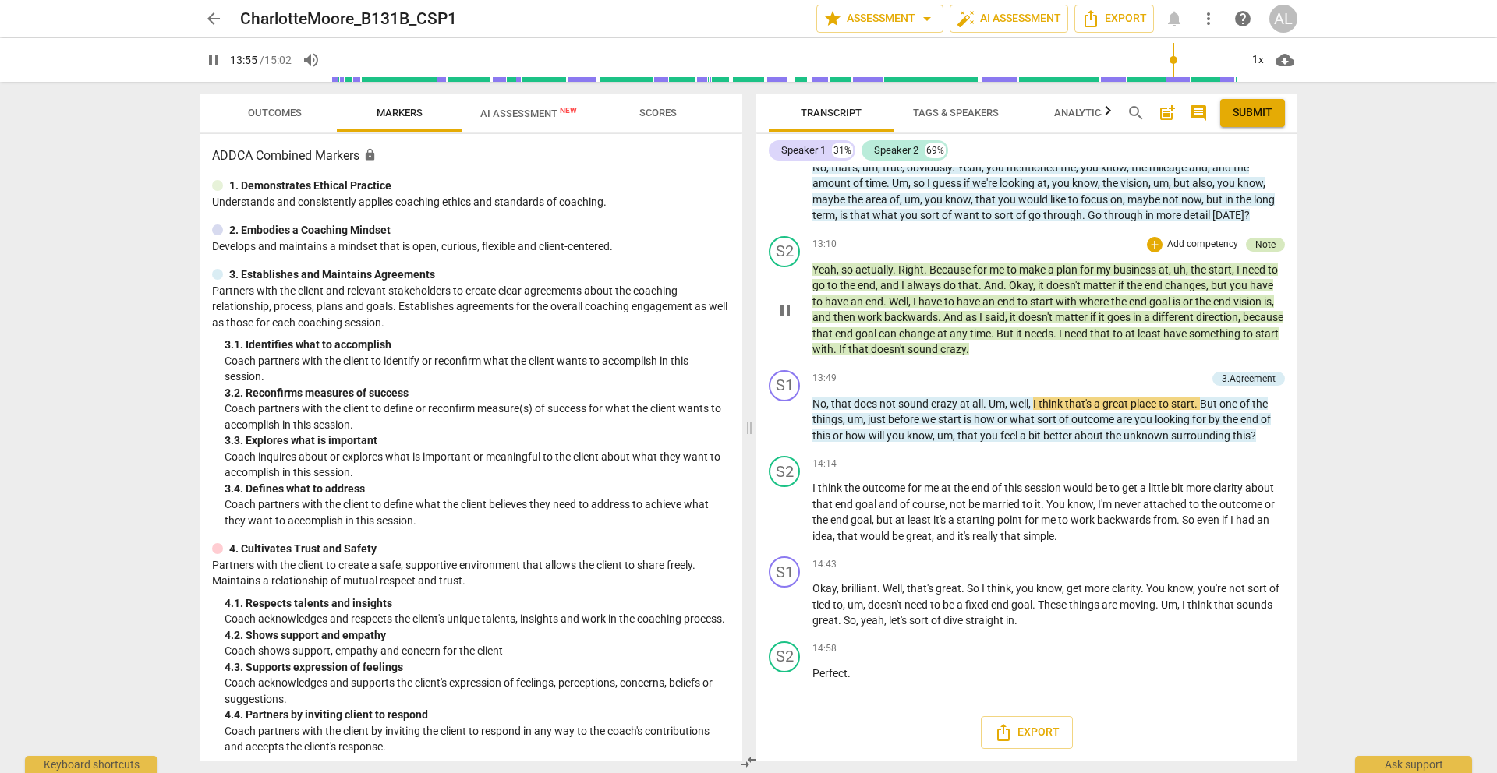
click at [1257, 244] on div "Note" at bounding box center [1265, 245] width 20 height 14
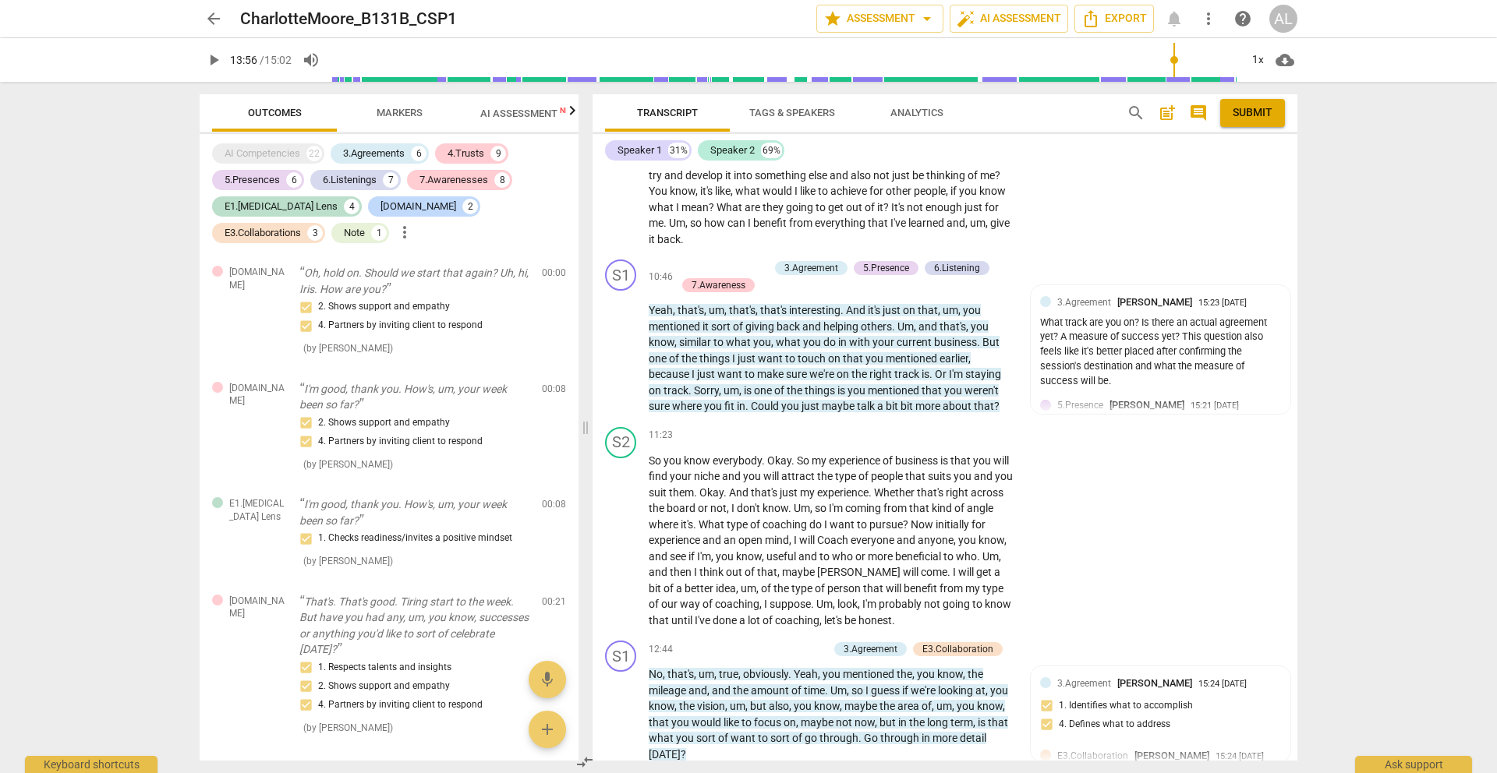
type input "836"
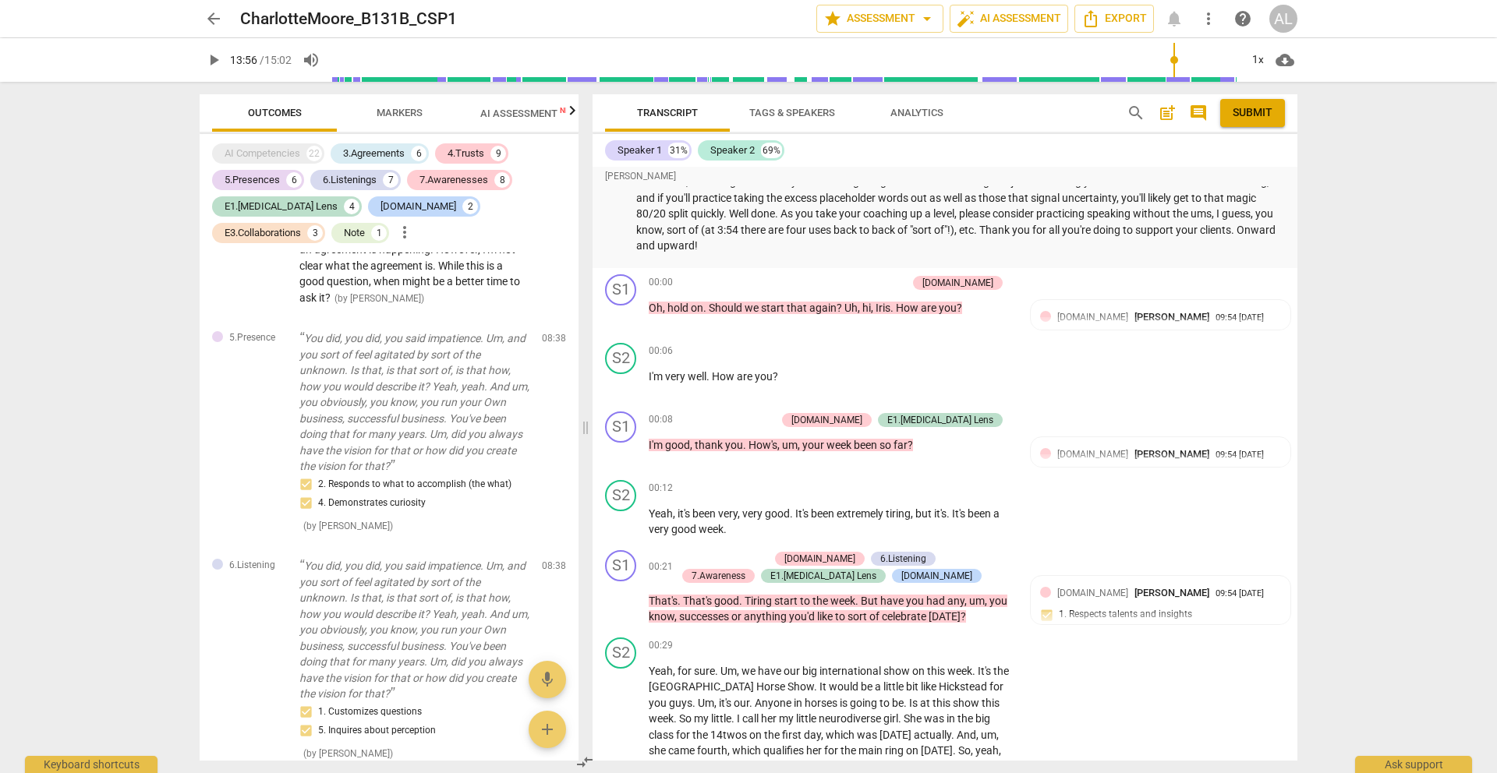
scroll to position [0, 0]
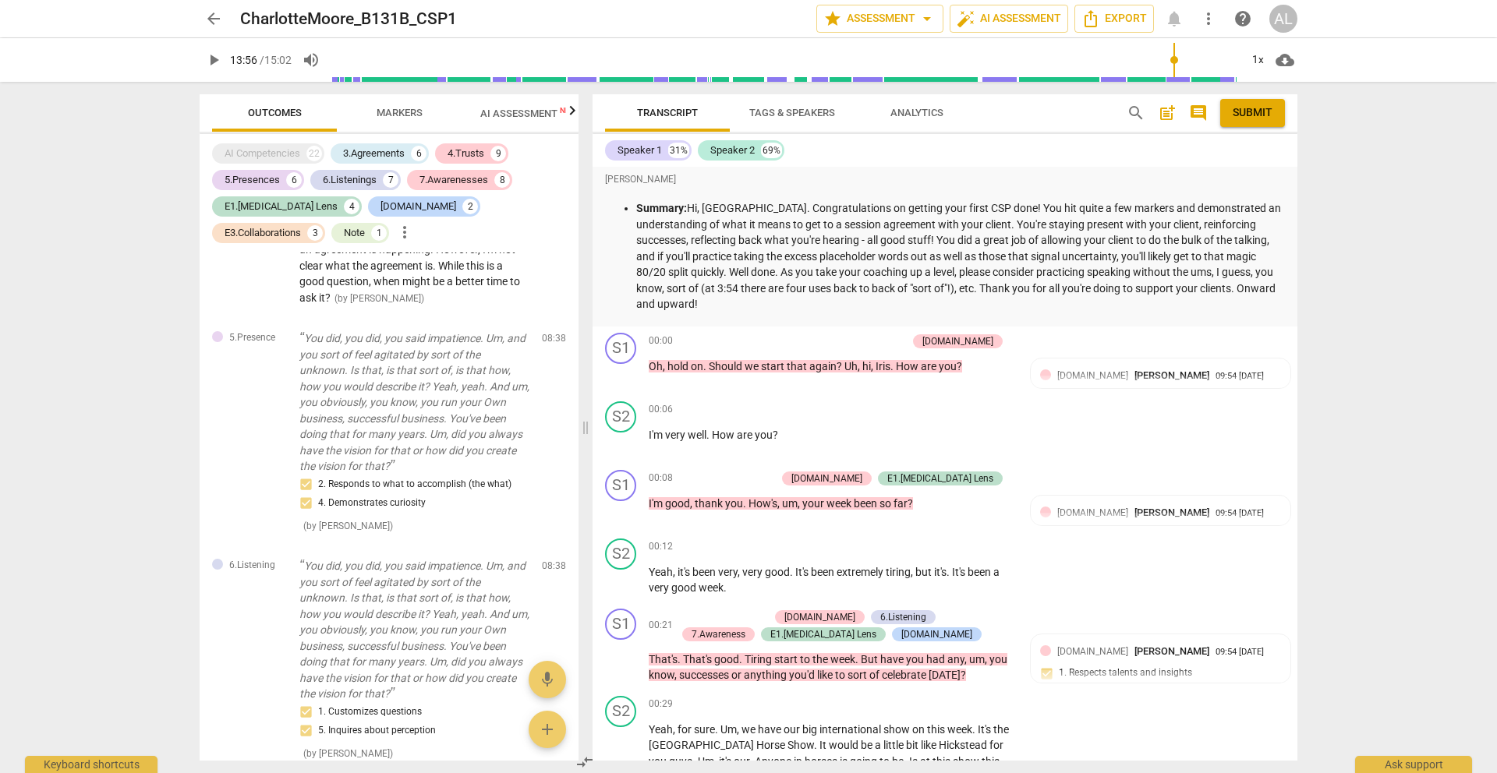
click at [211, 17] on span "arrow_back" at bounding box center [213, 18] width 19 height 19
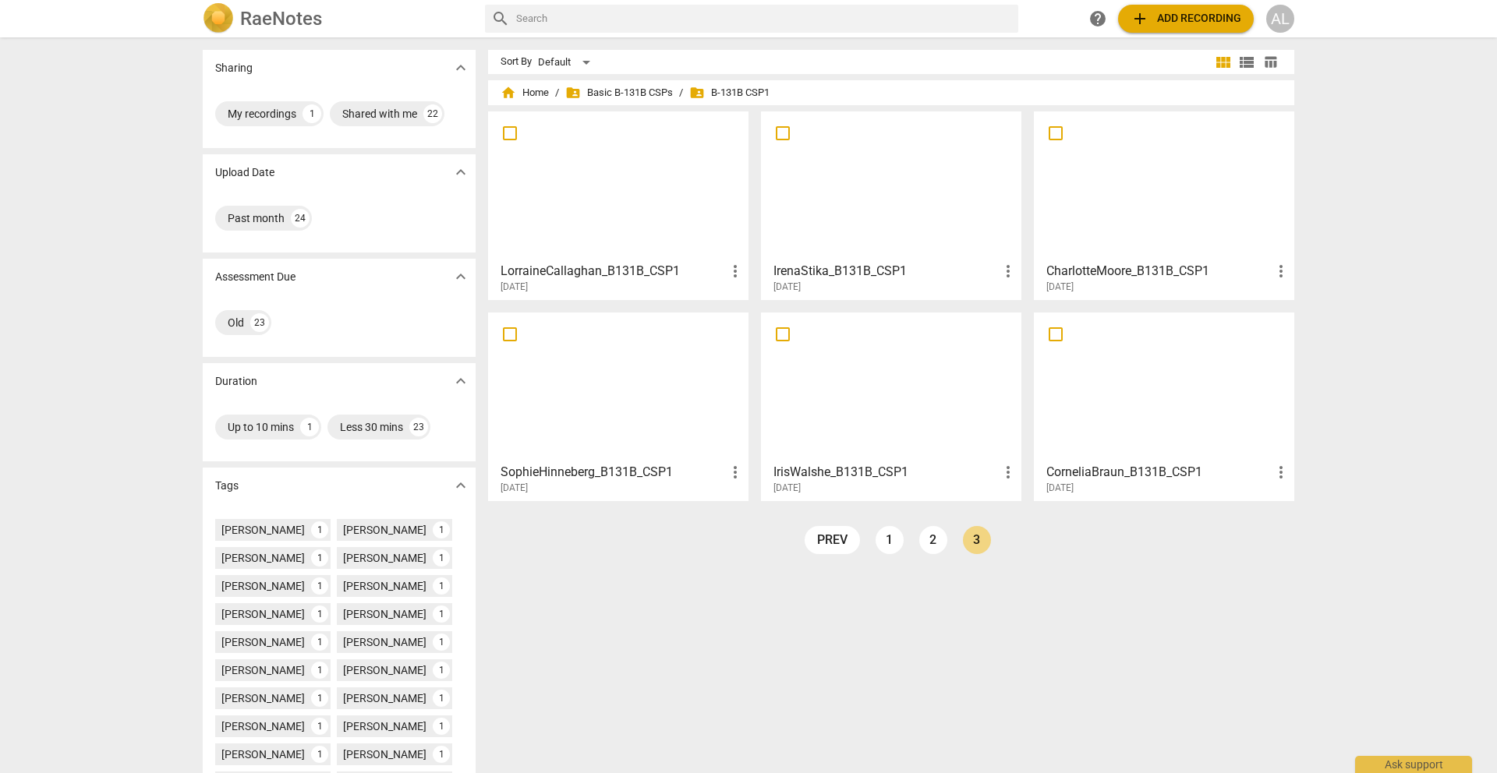
click at [640, 393] on div at bounding box center [618, 387] width 249 height 138
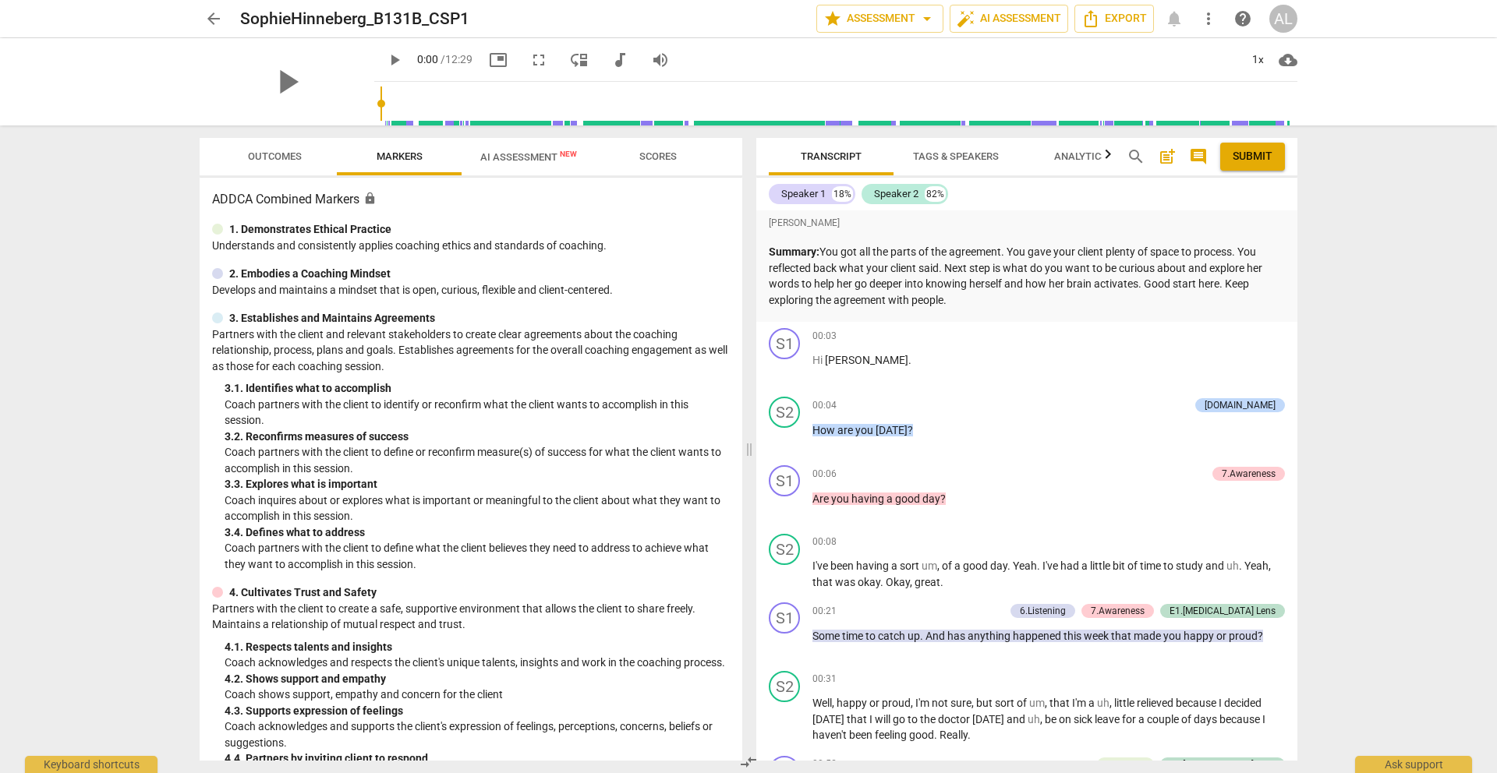
click at [957, 295] on p "Summary: You got all the parts of the agreement. You gave your client plenty of…" at bounding box center [1027, 276] width 516 height 64
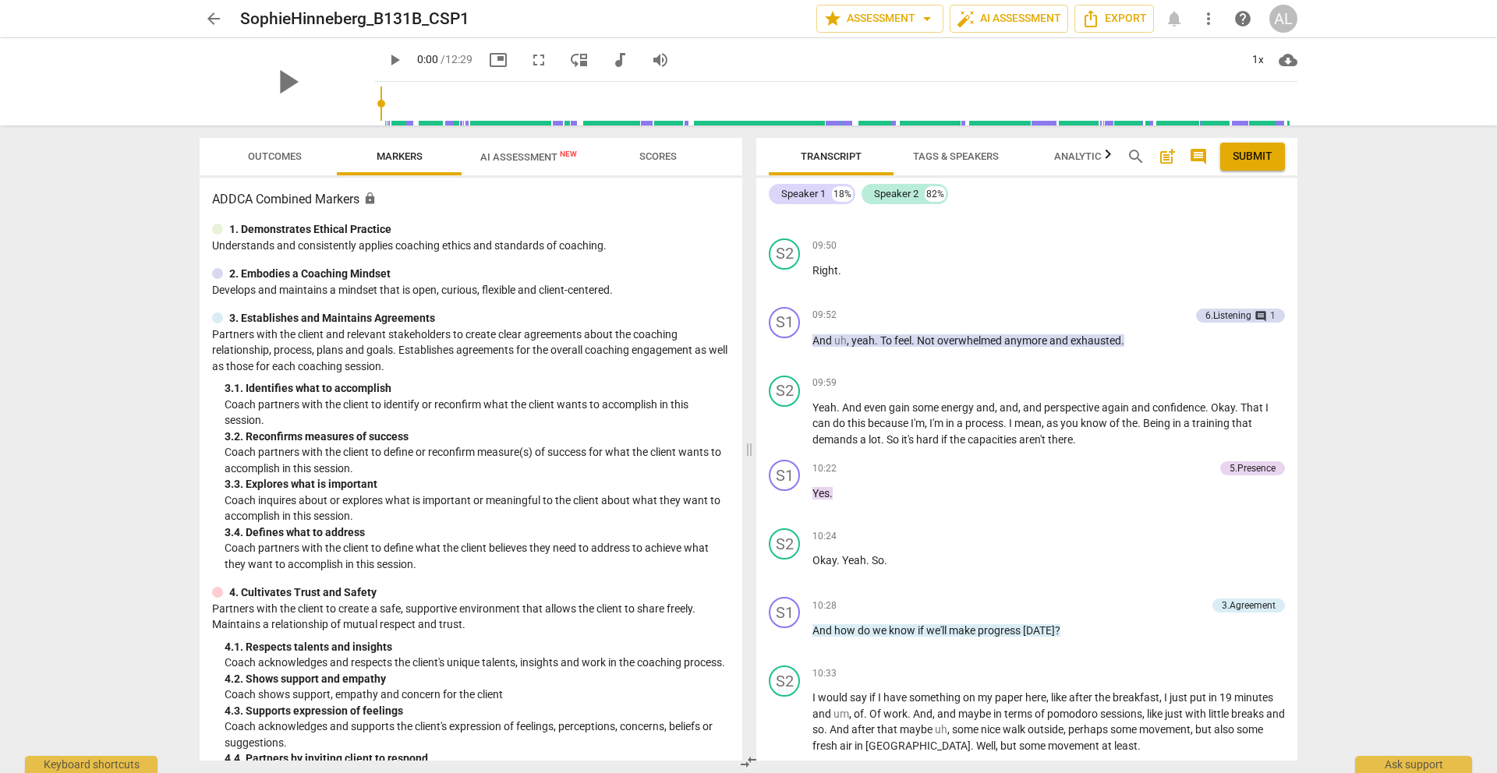
scroll to position [2657, 0]
click at [1254, 313] on span "comment" at bounding box center [1260, 314] width 12 height 12
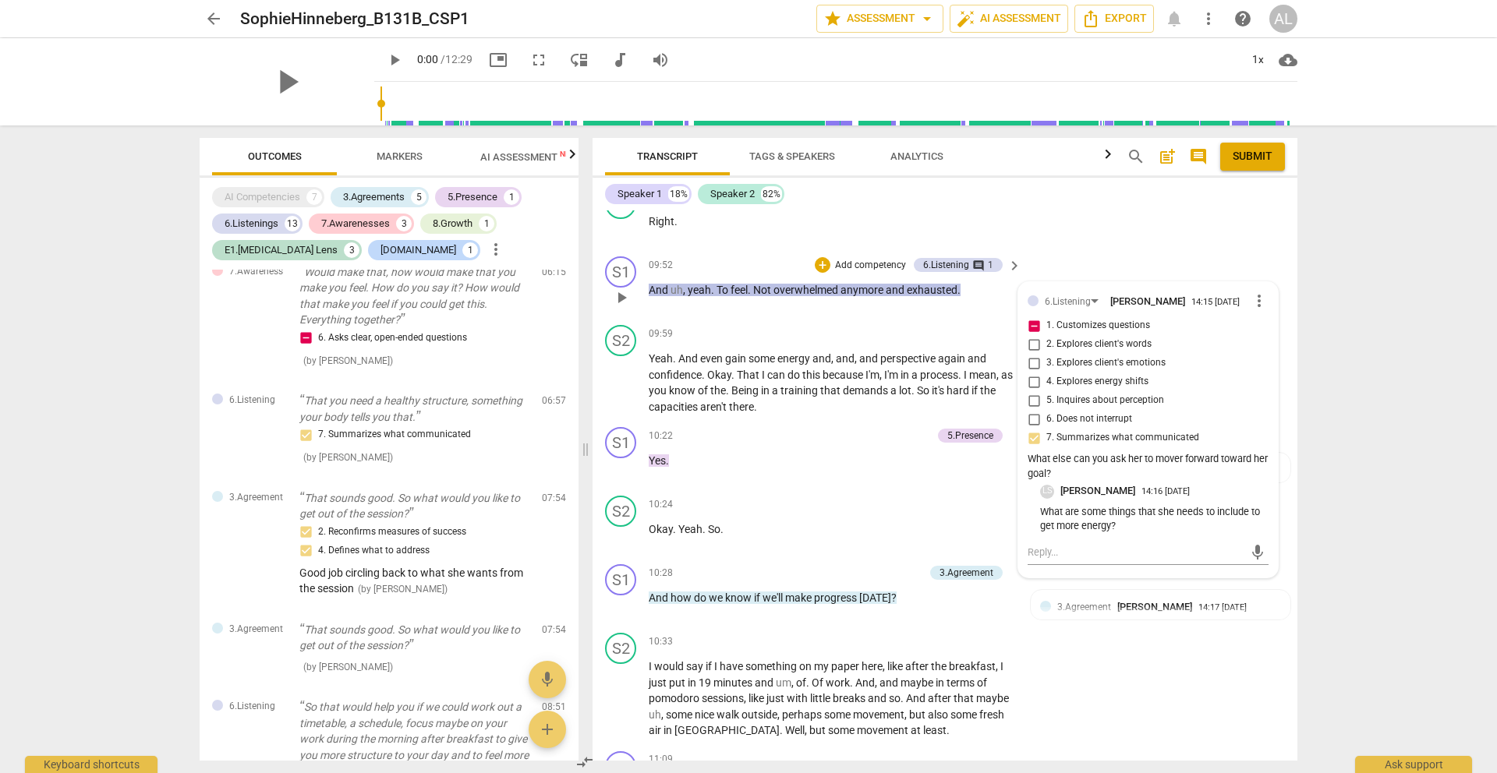
scroll to position [1750, 0]
click at [907, 342] on div "+ Add competency keyboard_arrow_right" at bounding box center [965, 333] width 116 height 17
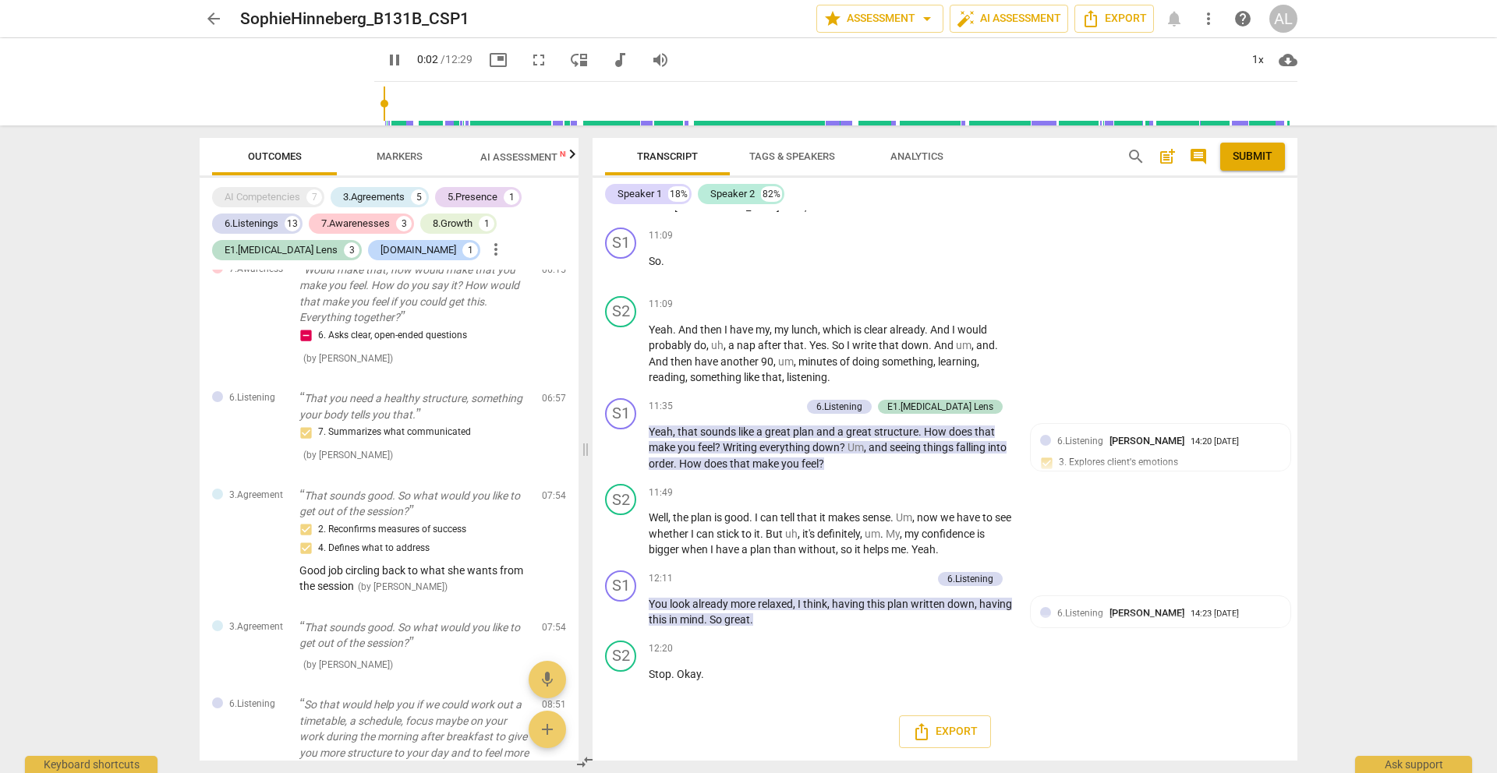
scroll to position [3490, 0]
type input "5"
click at [207, 22] on span "arrow_back" at bounding box center [213, 18] width 19 height 19
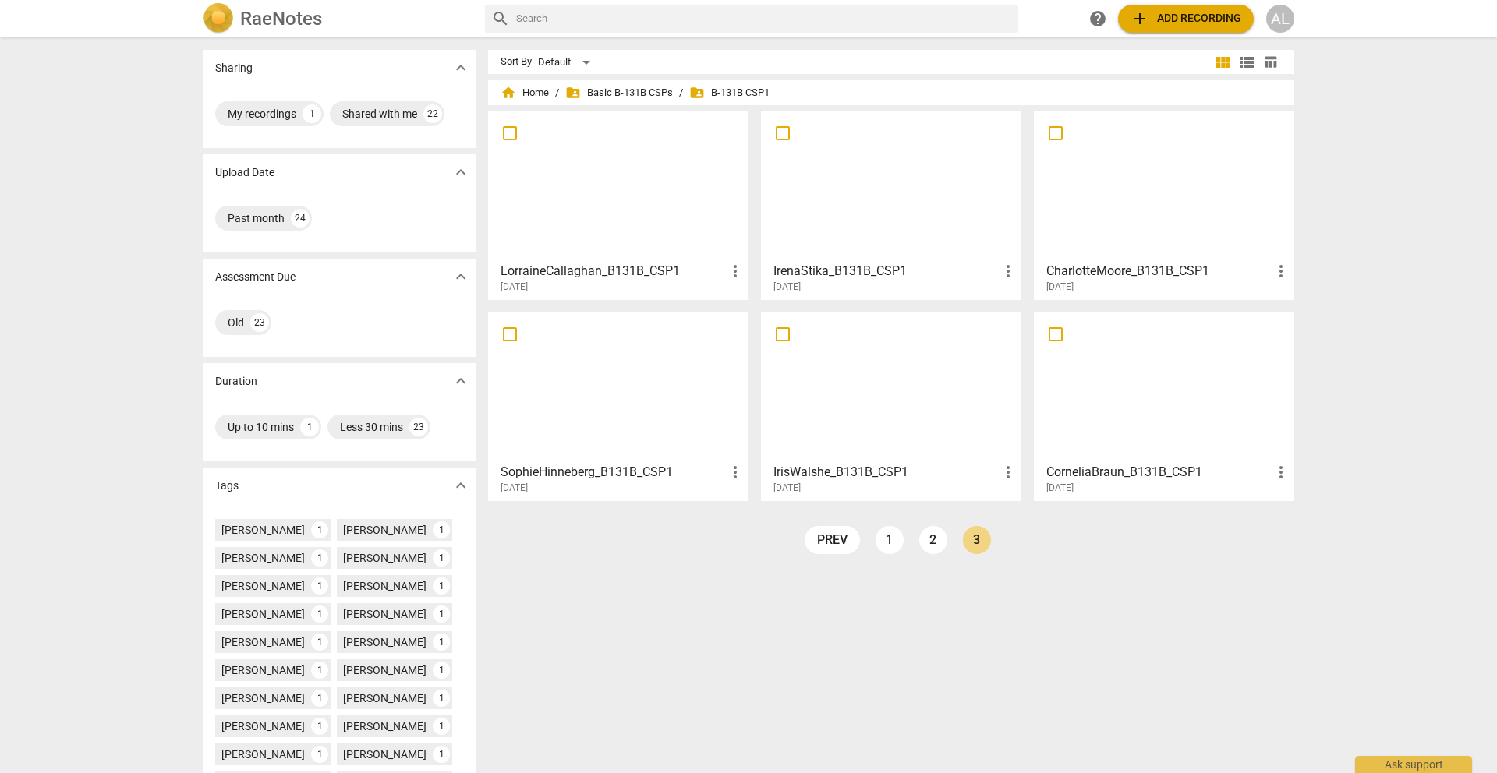
click at [1094, 399] on div at bounding box center [1163, 387] width 249 height 138
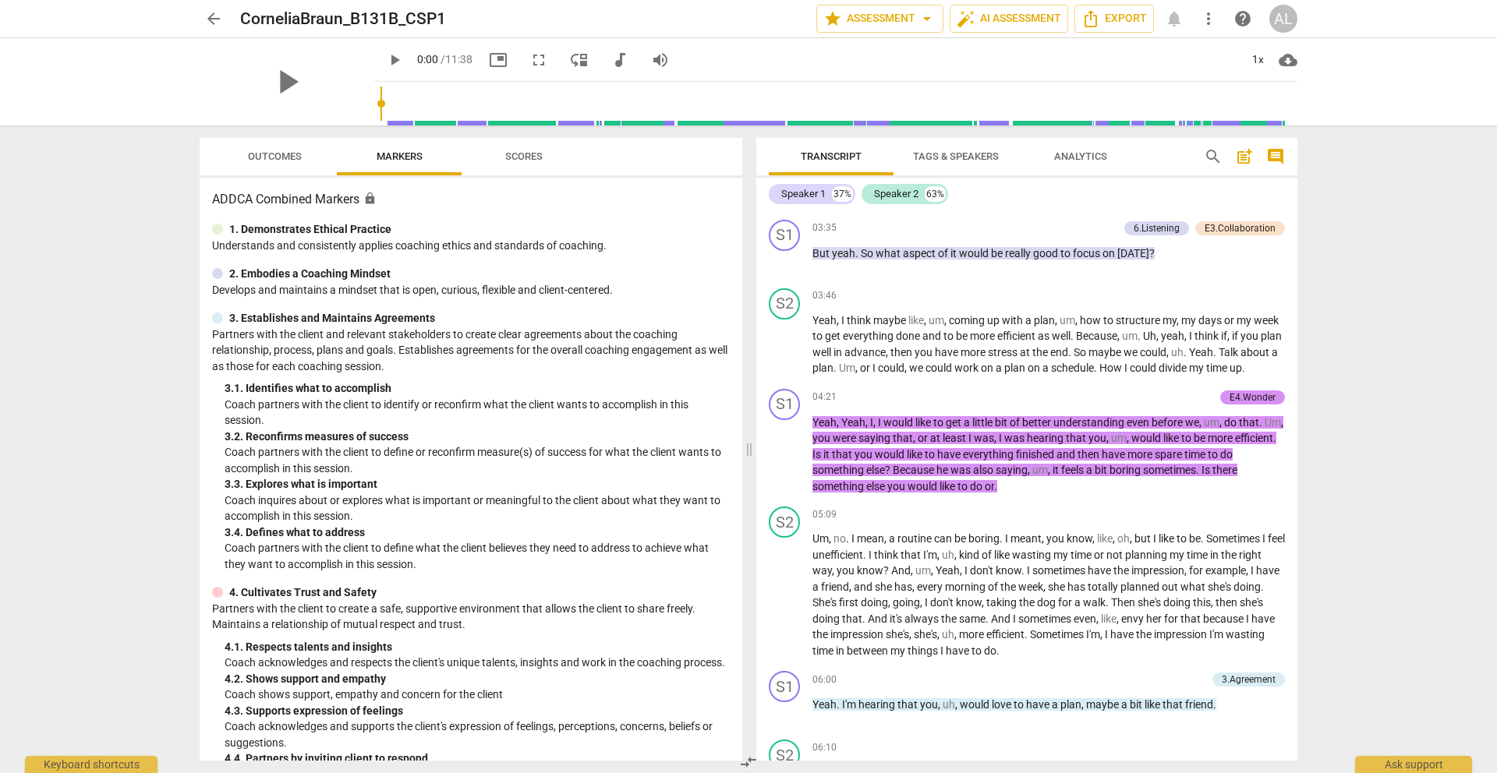
scroll to position [1801, 0]
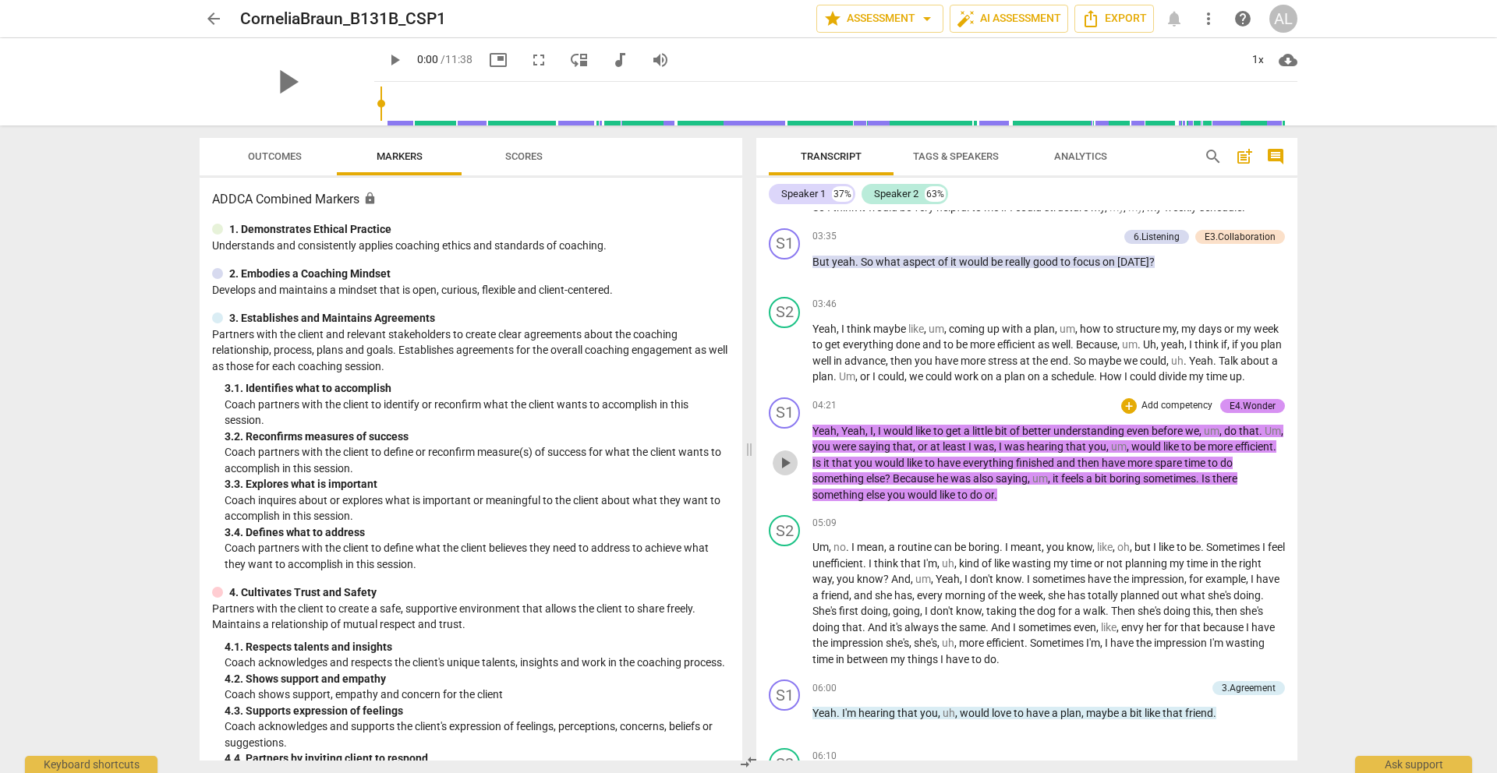
click at [785, 472] on span "play_arrow" at bounding box center [785, 463] width 19 height 19
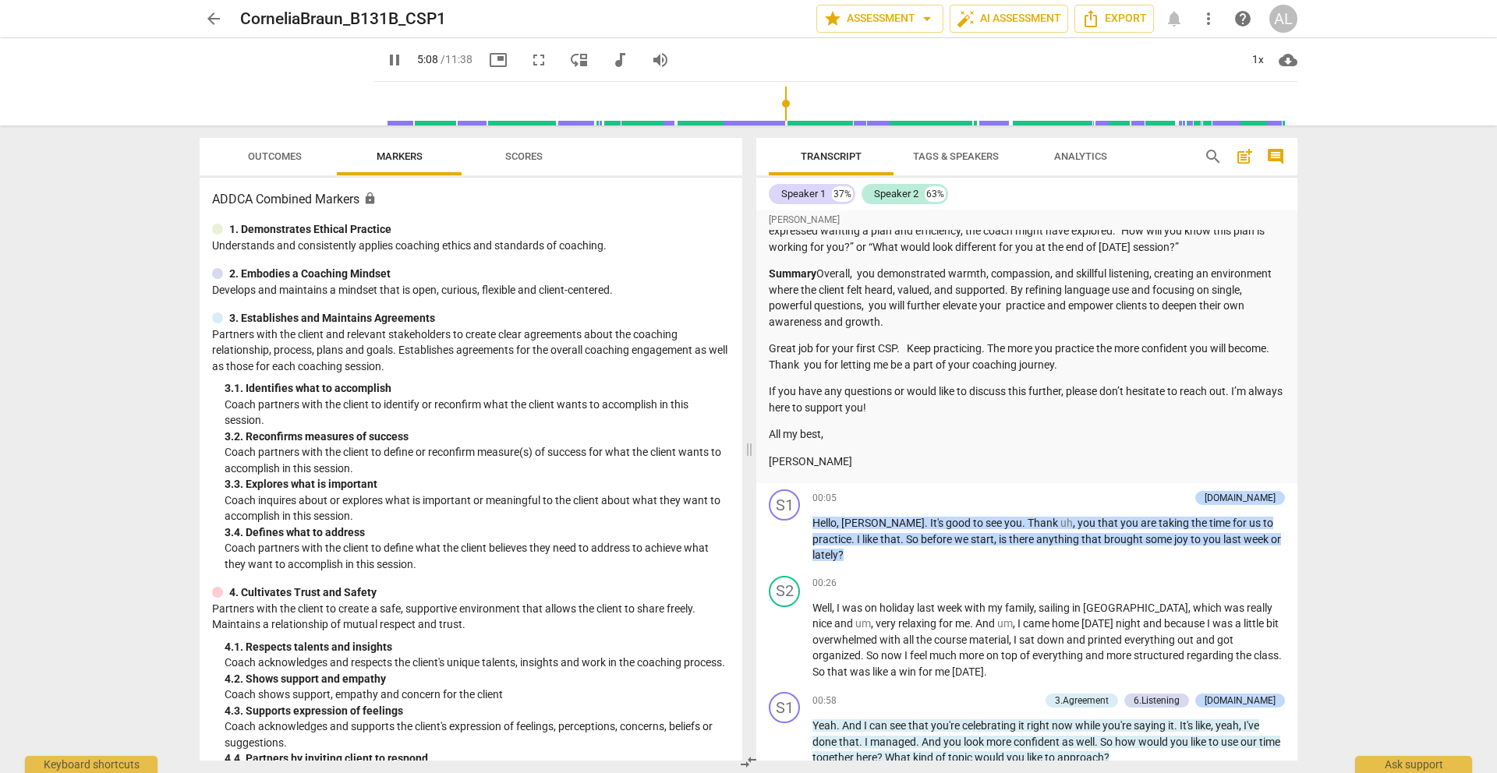
scroll to position [610, 0]
type input "313"
click at [213, 19] on span "arrow_back" at bounding box center [213, 18] width 19 height 19
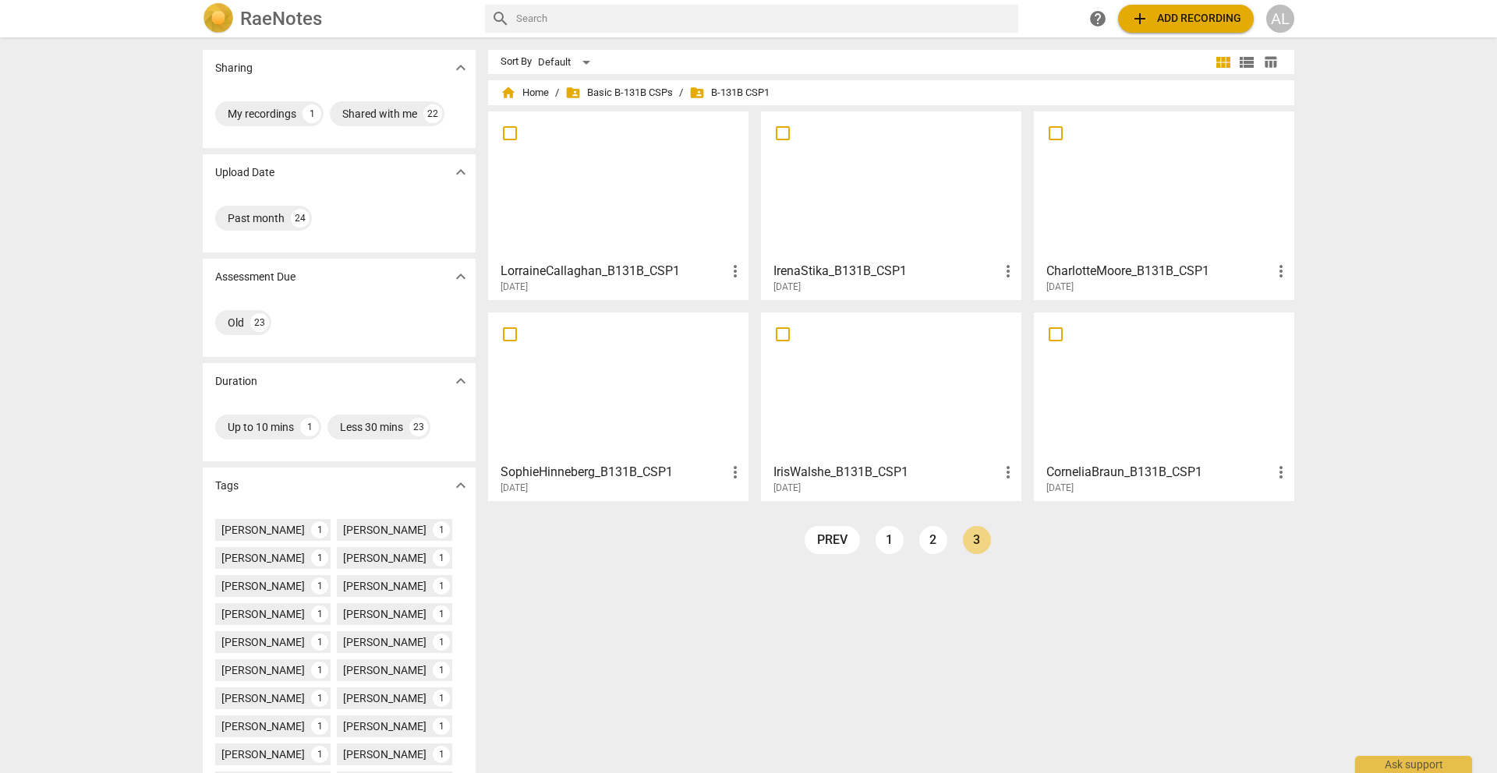
click at [649, 223] on div at bounding box center [618, 186] width 249 height 138
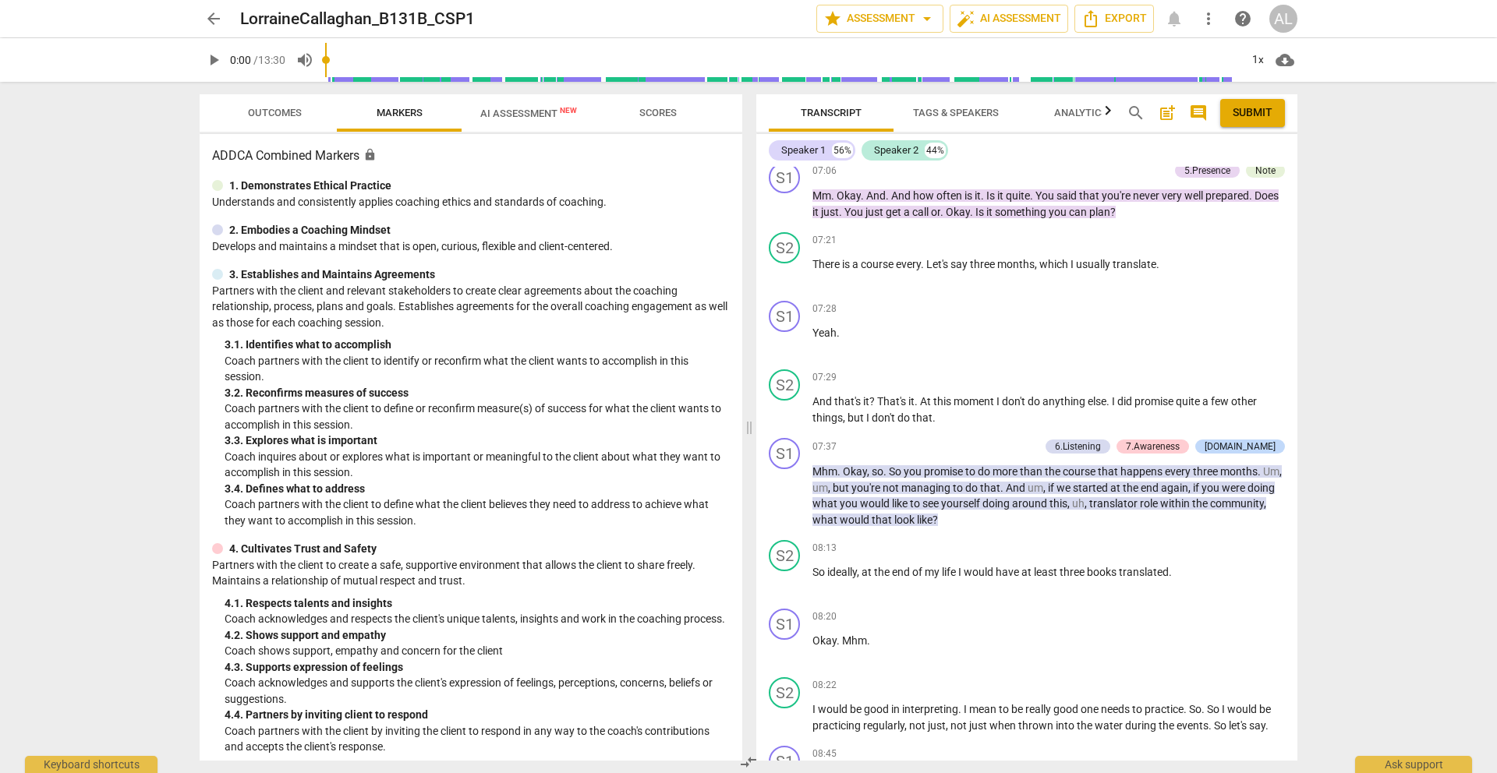
scroll to position [2719, 0]
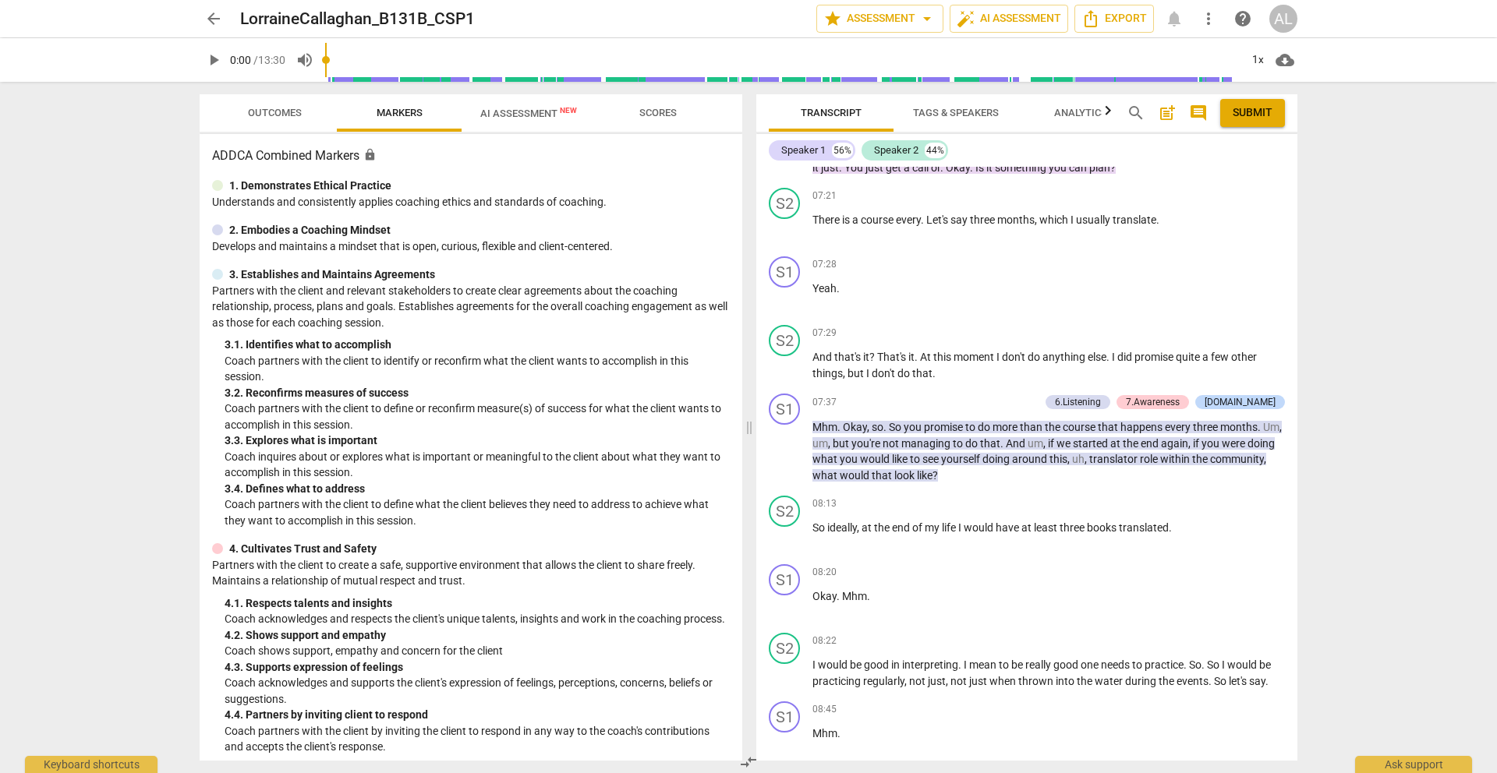
click at [217, 17] on span "arrow_back" at bounding box center [213, 18] width 19 height 19
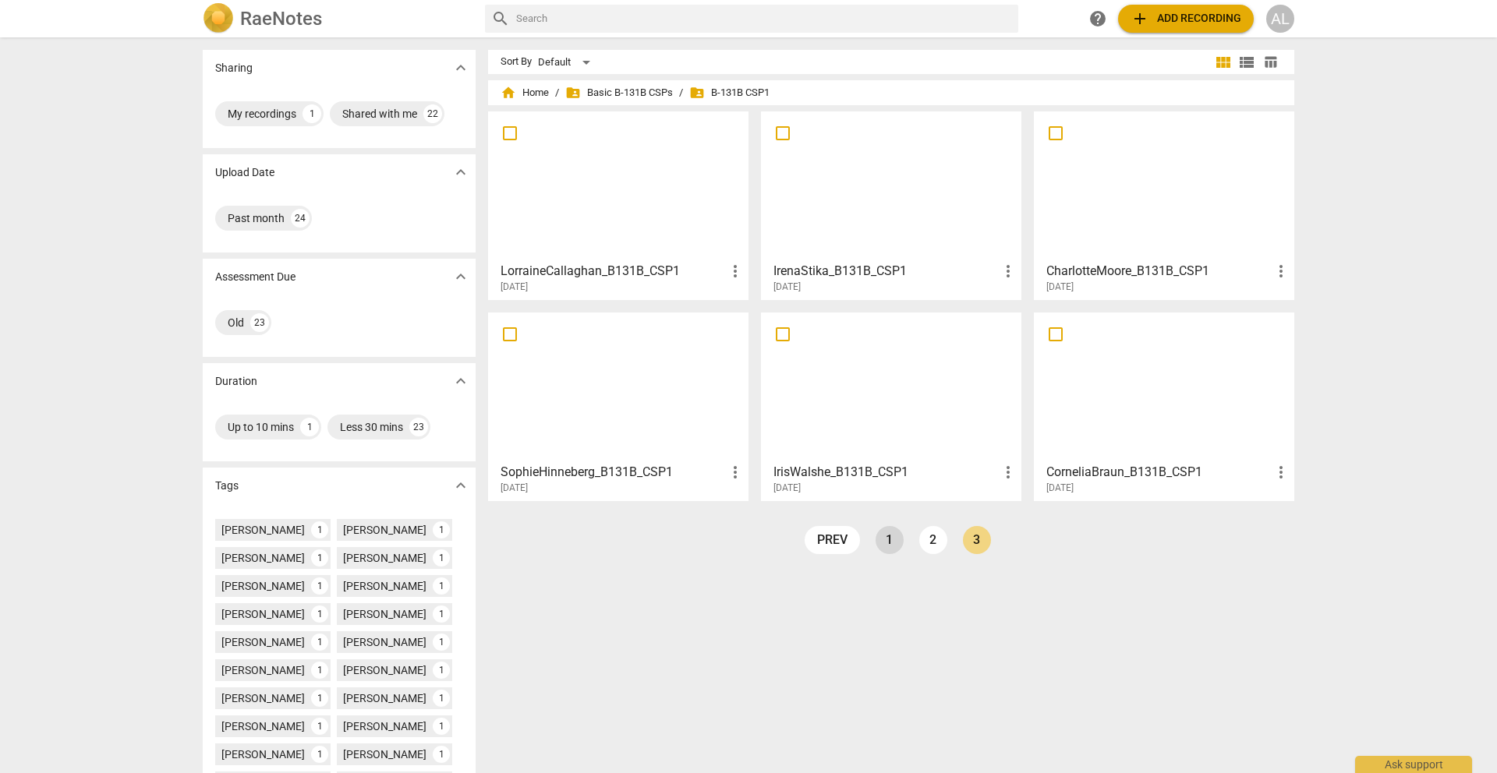
click at [894, 540] on link "1" at bounding box center [890, 540] width 28 height 28
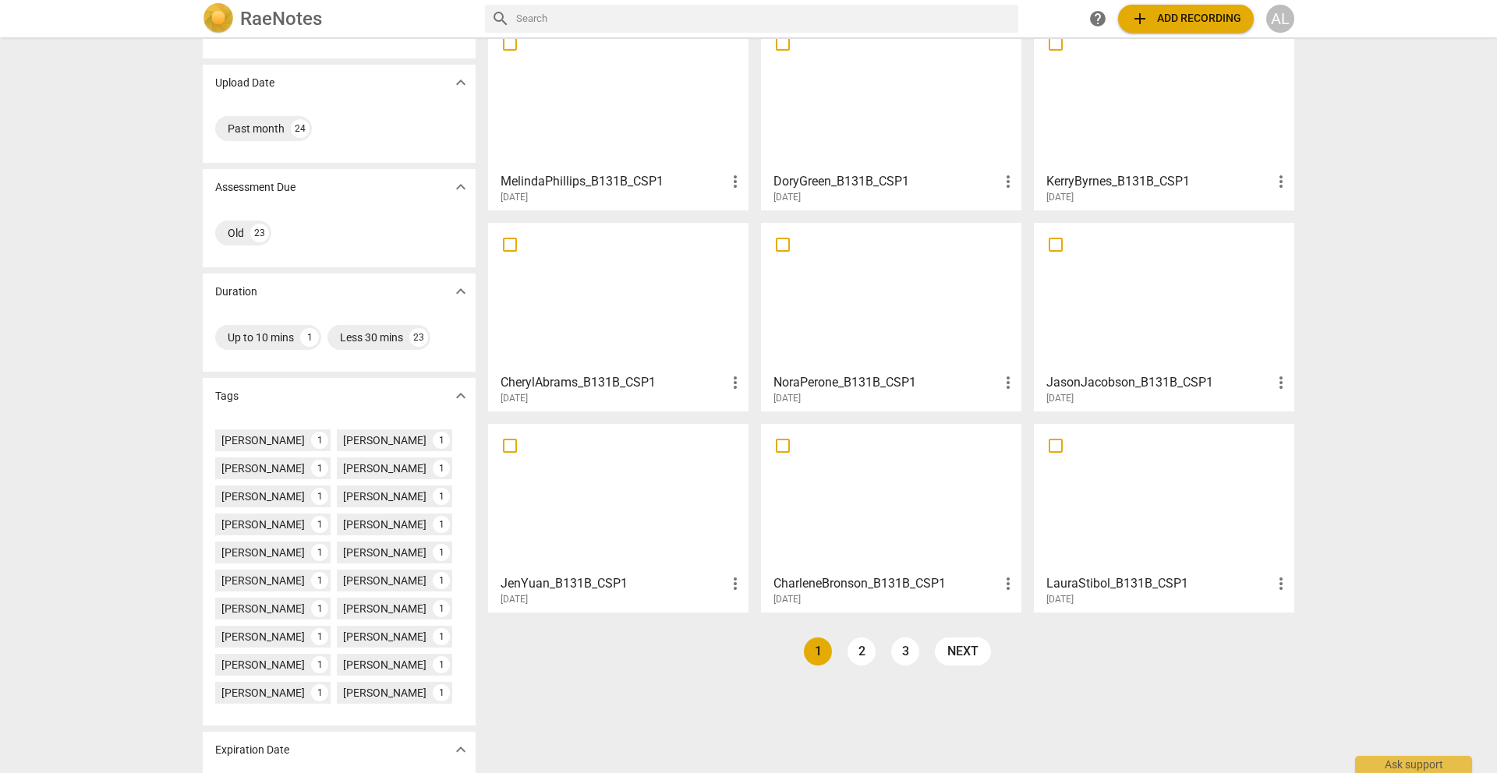
scroll to position [104, 0]
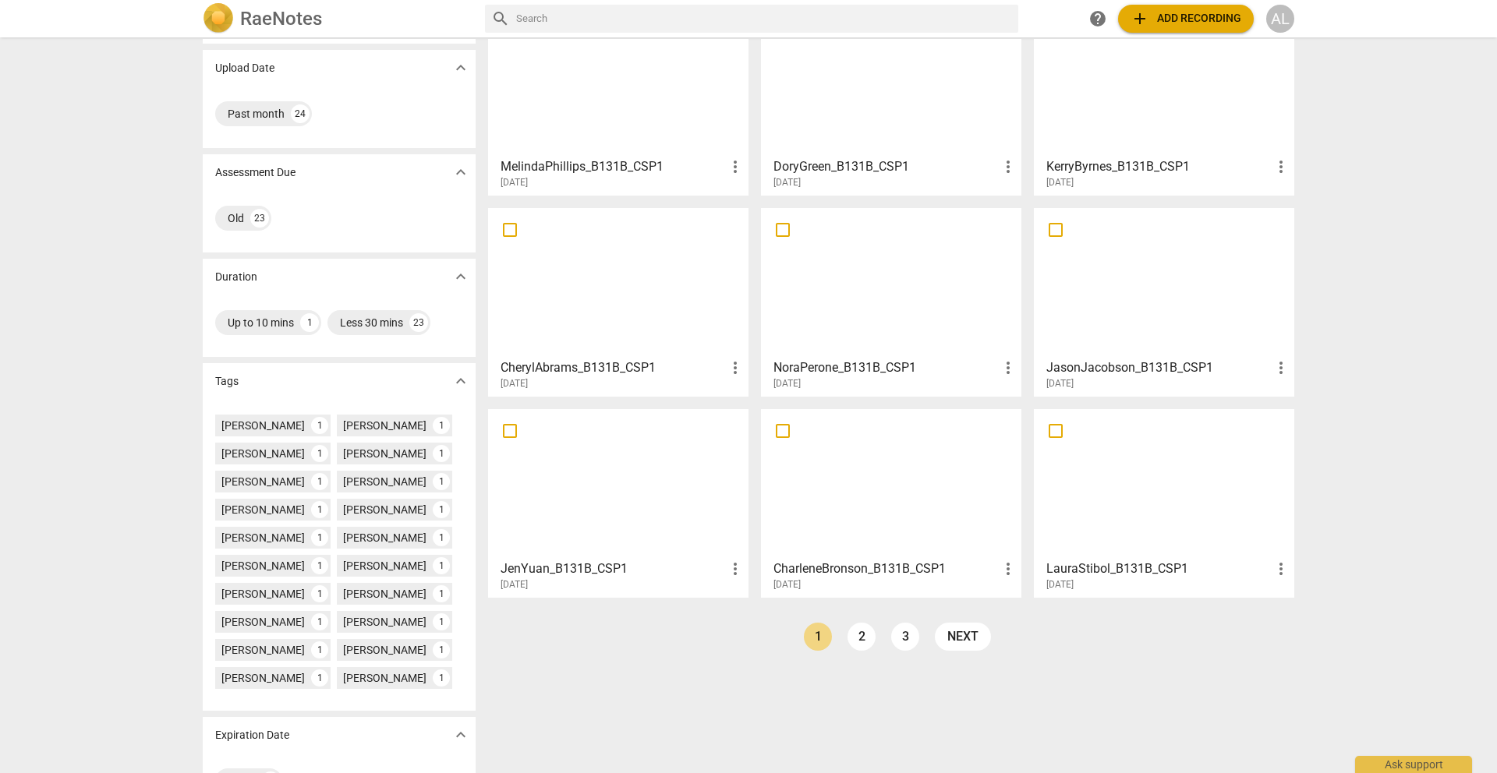
click at [1092, 275] on div at bounding box center [1163, 283] width 249 height 138
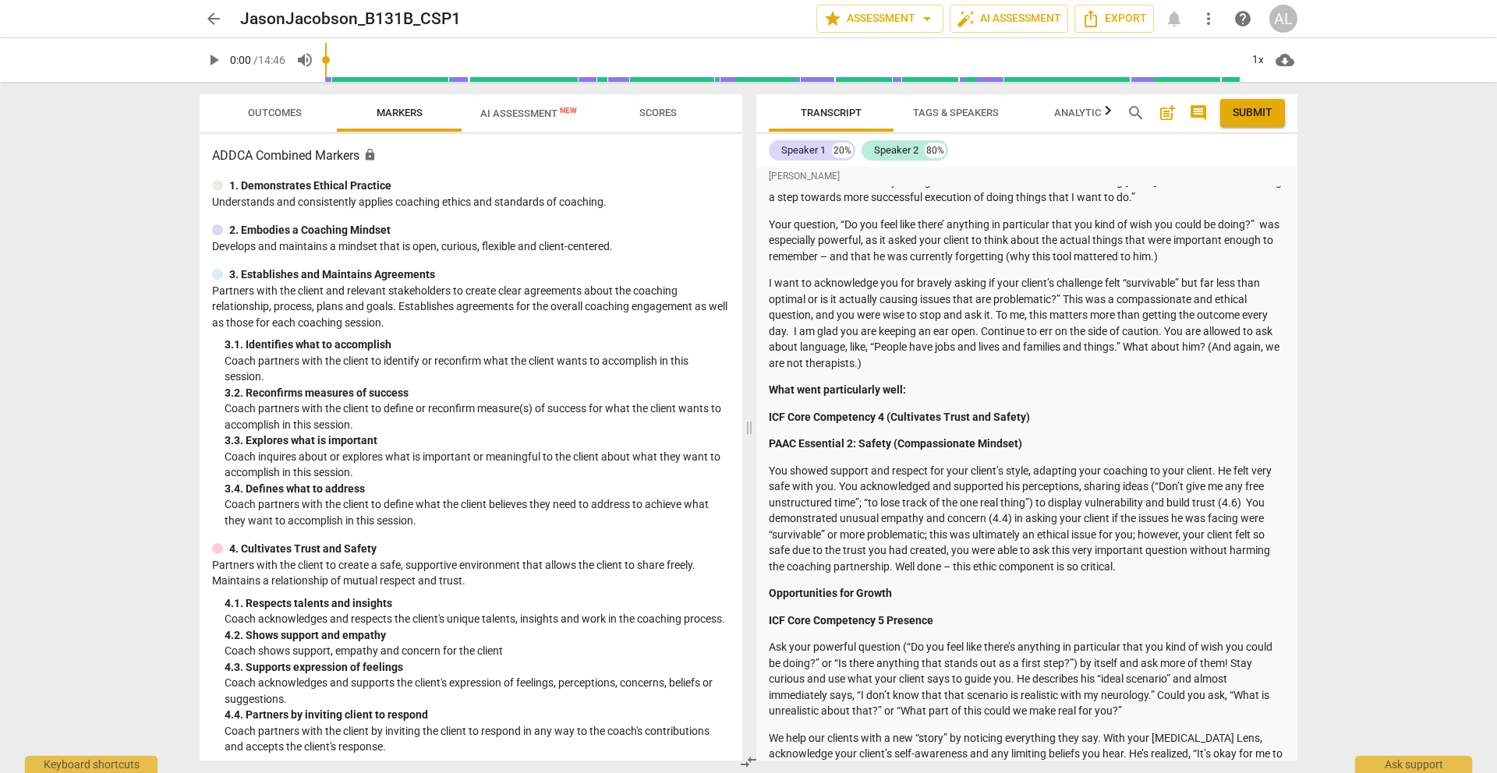
scroll to position [258, 0]
click at [1056, 264] on div "Summary: [PERSON_NAME] B131B CSP1 Here is the feedback for your CSP1 for Basic …" at bounding box center [1027, 470] width 516 height 1056
click at [1056, 263] on p "Your question, “Do you feel like there’ anything in particular that you kind of…" at bounding box center [1027, 240] width 516 height 48
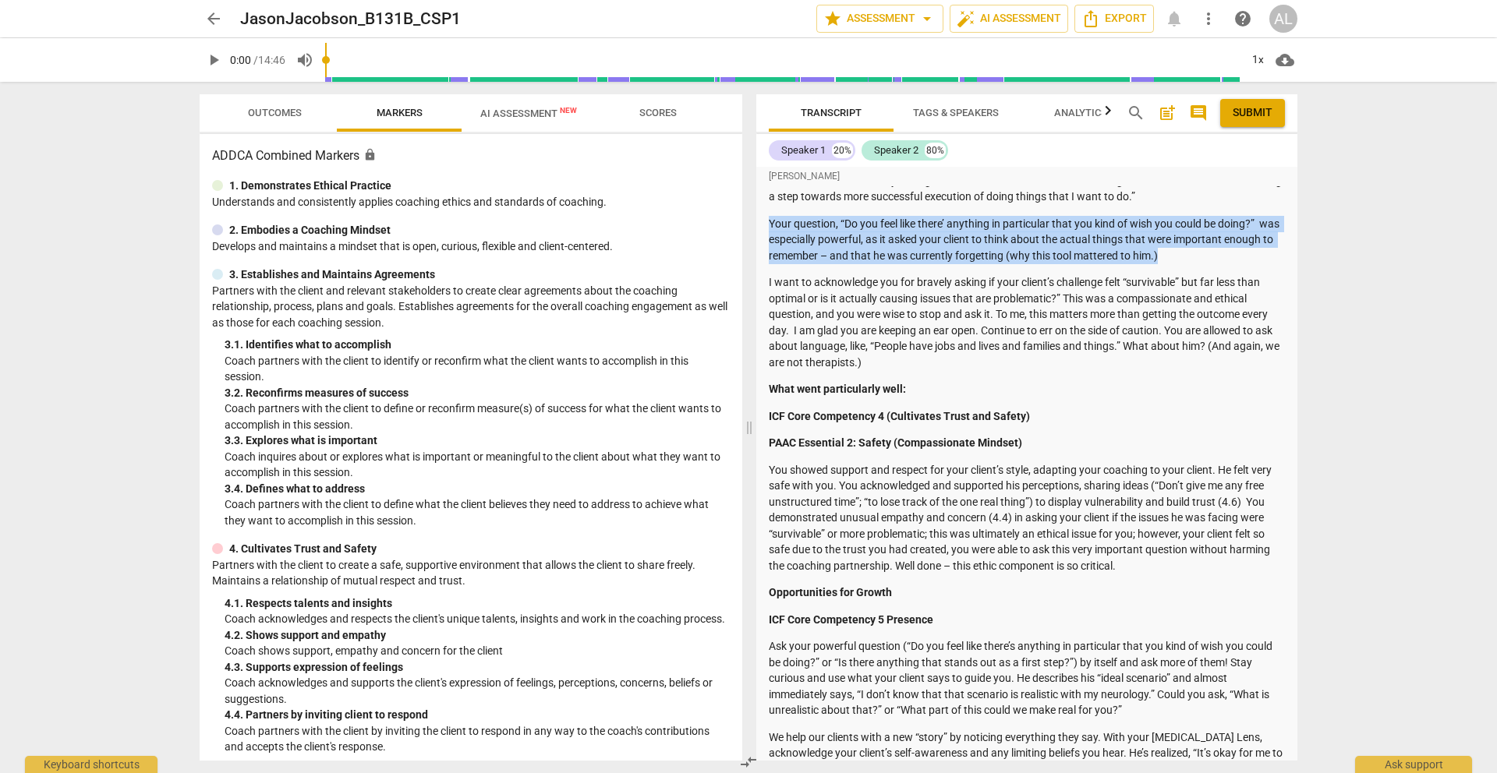
click at [1056, 263] on p "Your question, “Do you feel like there’ anything in particular that you kind of…" at bounding box center [1027, 240] width 516 height 48
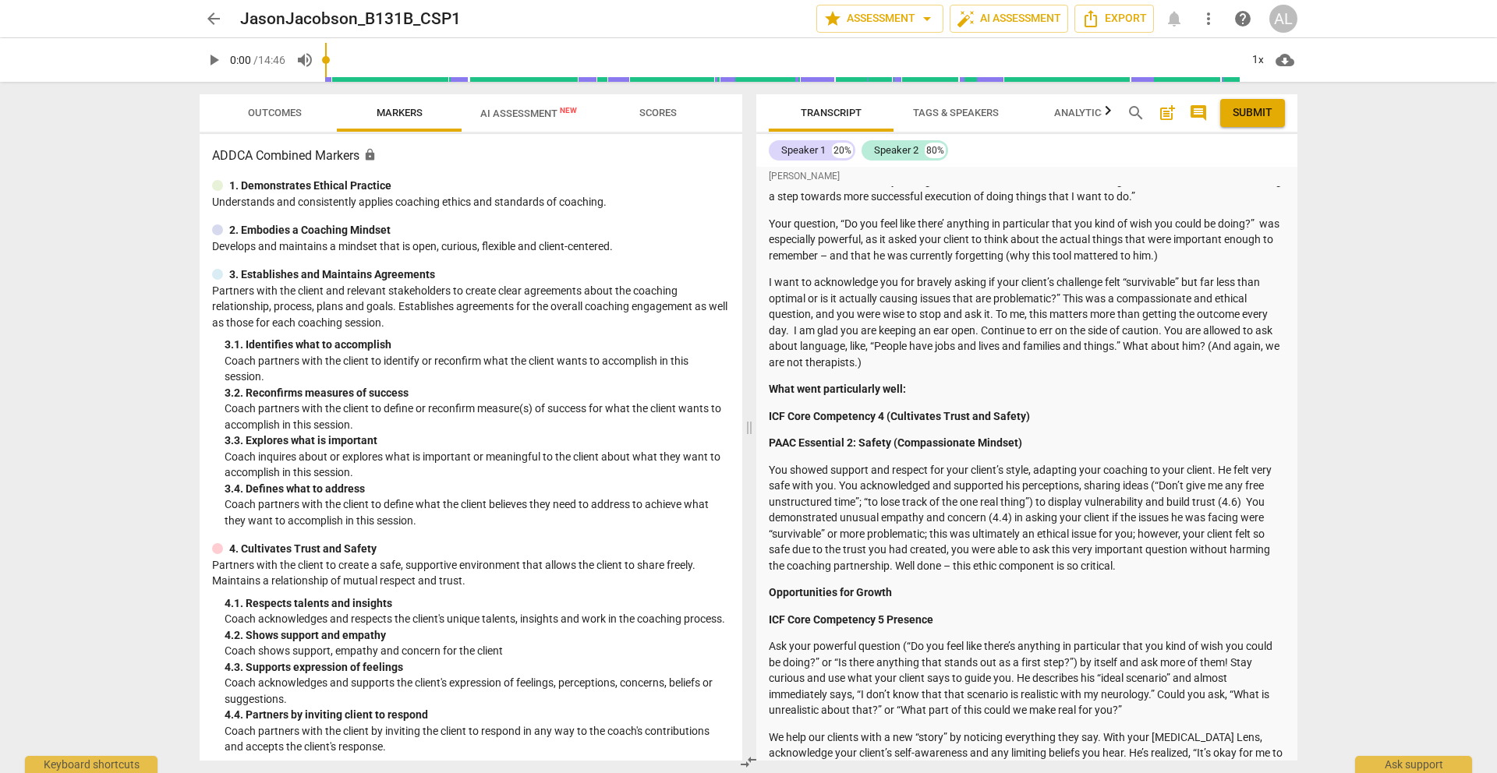
click at [1055, 290] on p "I want to acknowledge you for bravely asking if your client’s challenge felt “s…" at bounding box center [1027, 322] width 516 height 96
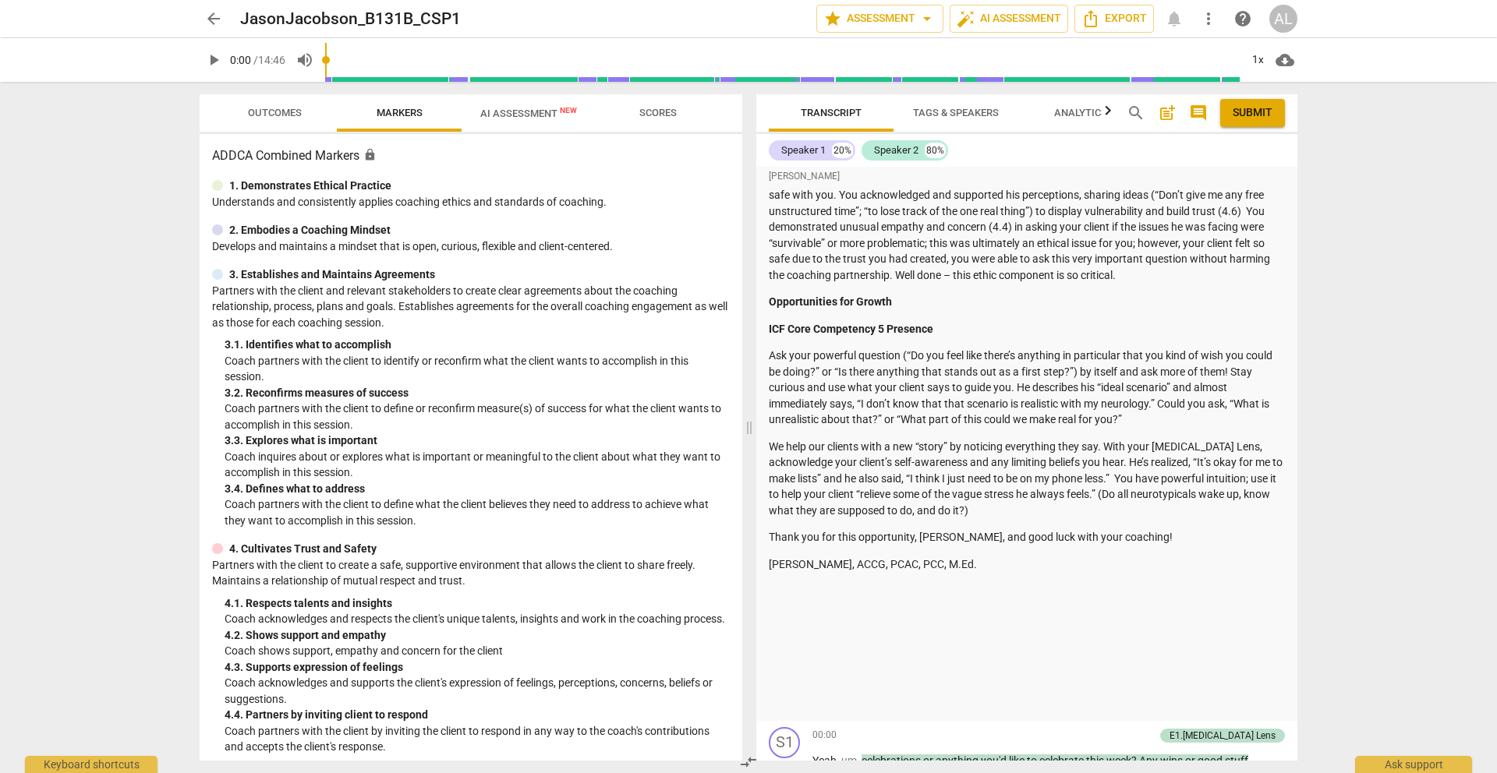
scroll to position [577, 0]
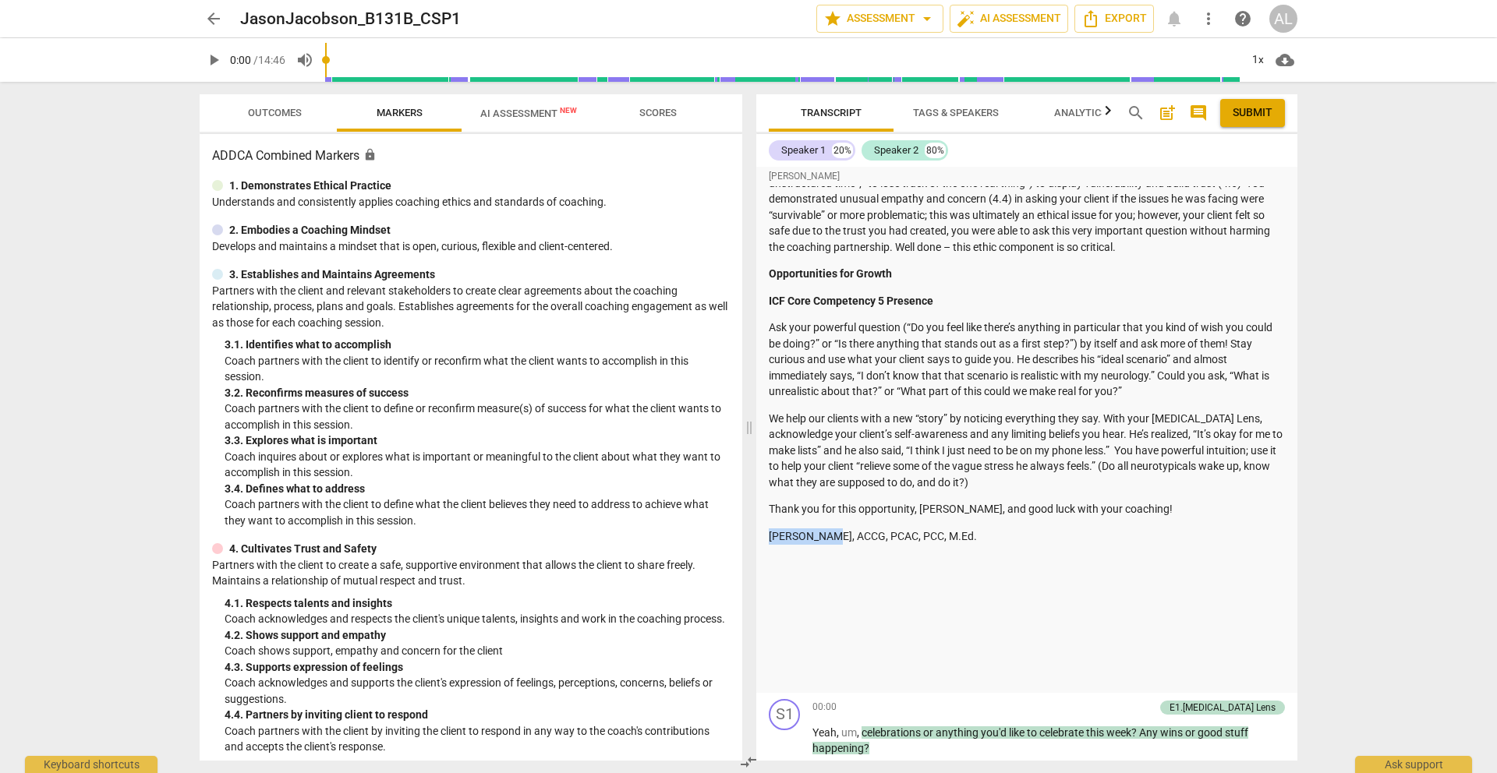
drag, startPoint x: 823, startPoint y: 537, endPoint x: 763, endPoint y: 537, distance: 60.0
click at [763, 537] on div "[PERSON_NAME] Summary: [PERSON_NAME] B131B CSP1 Here is the feedback for your C…" at bounding box center [1026, 141] width 541 height 1103
copy p "[PERSON_NAME]"
